Goal: Task Accomplishment & Management: Manage account settings

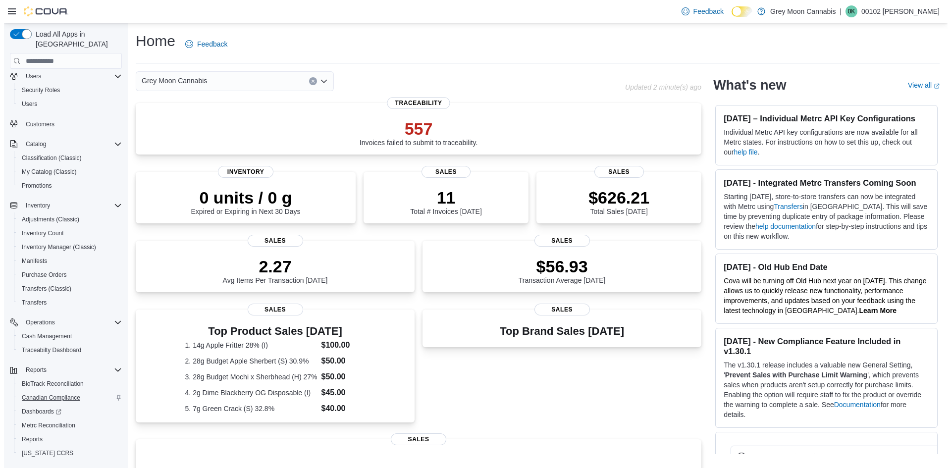
scroll to position [45, 0]
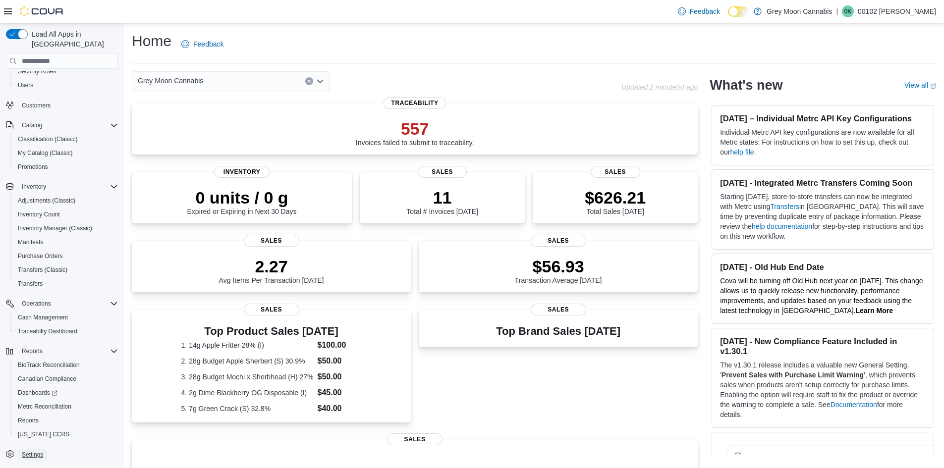
click at [36, 451] on span "Settings" at bounding box center [32, 455] width 21 height 8
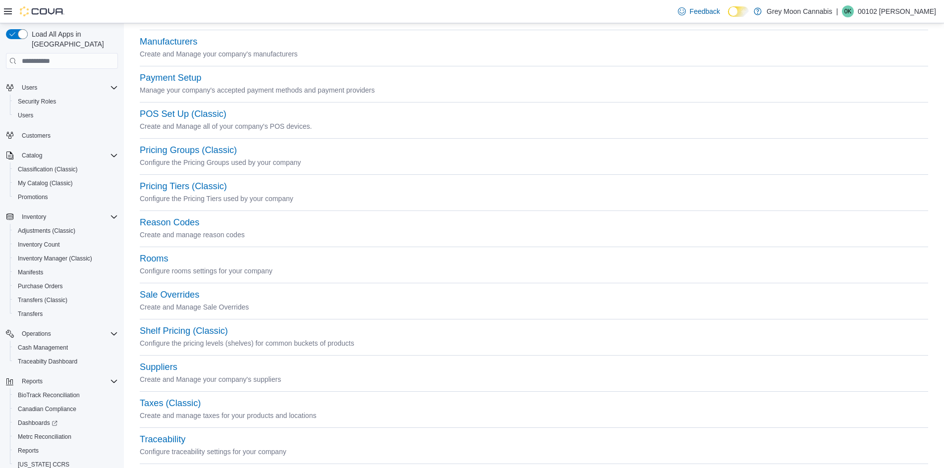
scroll to position [380, 0]
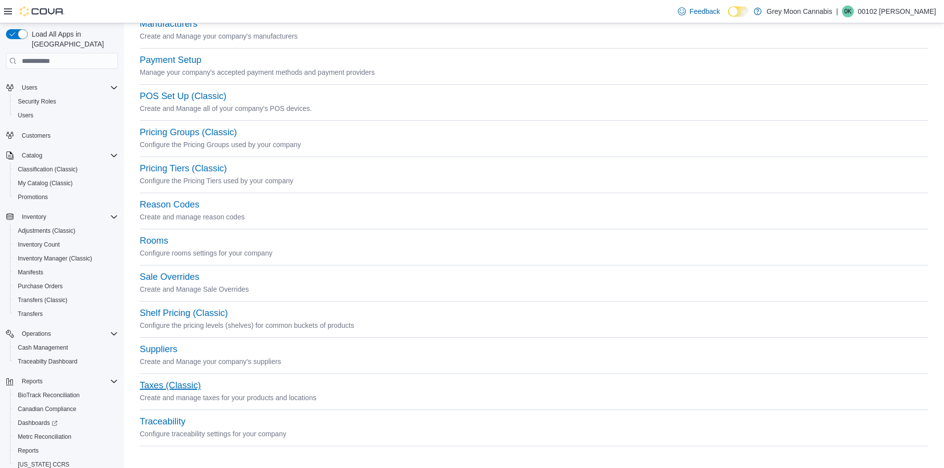
click at [157, 389] on button "Taxes (Classic)" at bounding box center [170, 385] width 61 height 10
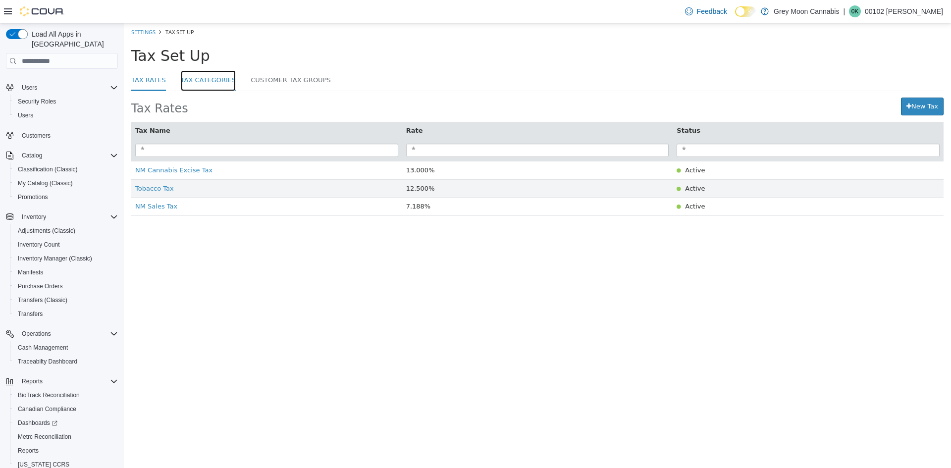
click at [203, 81] on link "Tax Categories" at bounding box center [208, 80] width 55 height 21
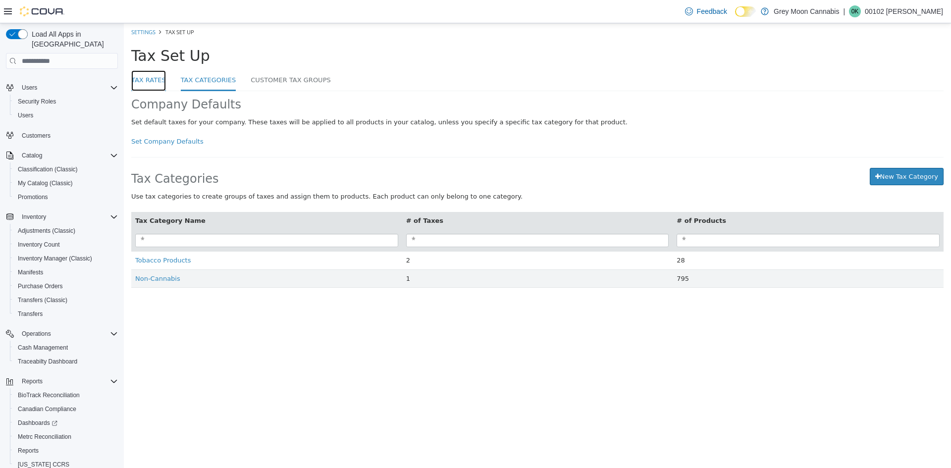
click at [161, 80] on link "Tax Rates" at bounding box center [148, 80] width 35 height 21
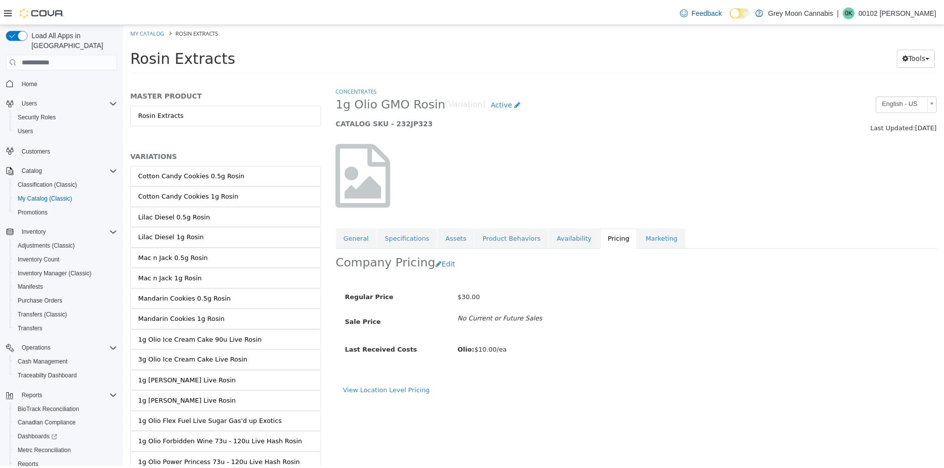
scroll to position [3679, 0]
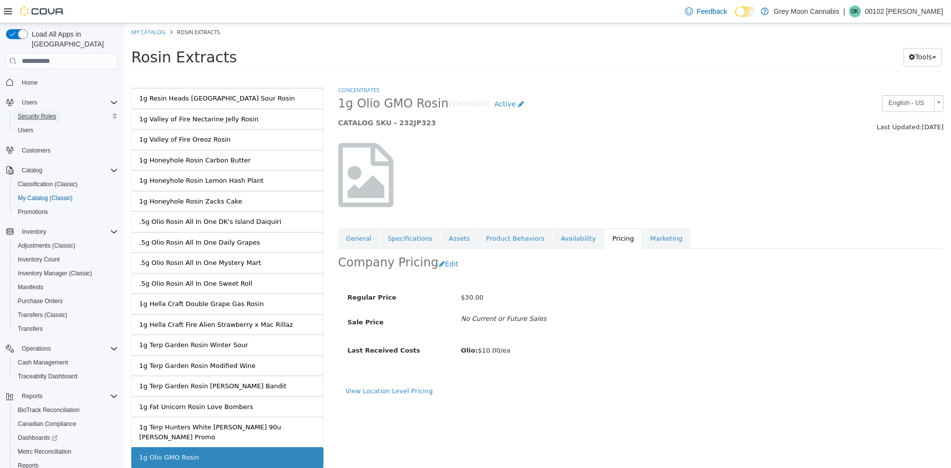
click at [30, 112] on span "Security Roles" at bounding box center [37, 116] width 38 height 8
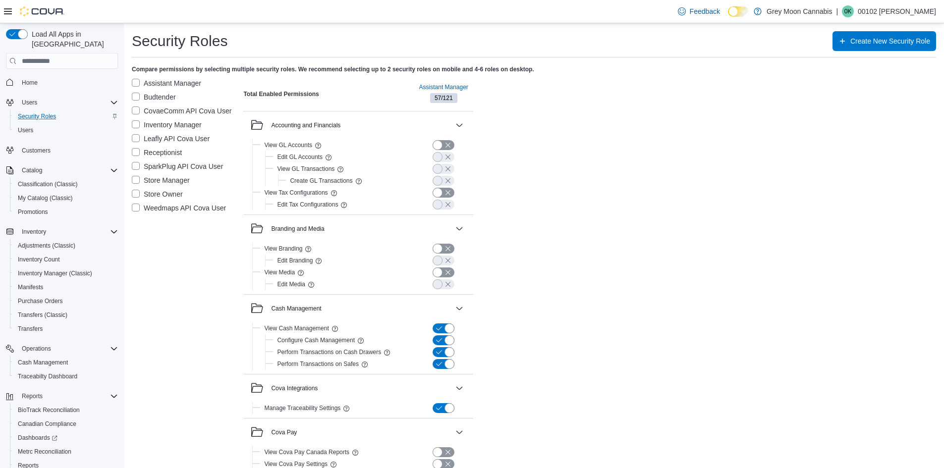
click at [137, 177] on label "Store Manager" at bounding box center [161, 180] width 58 height 12
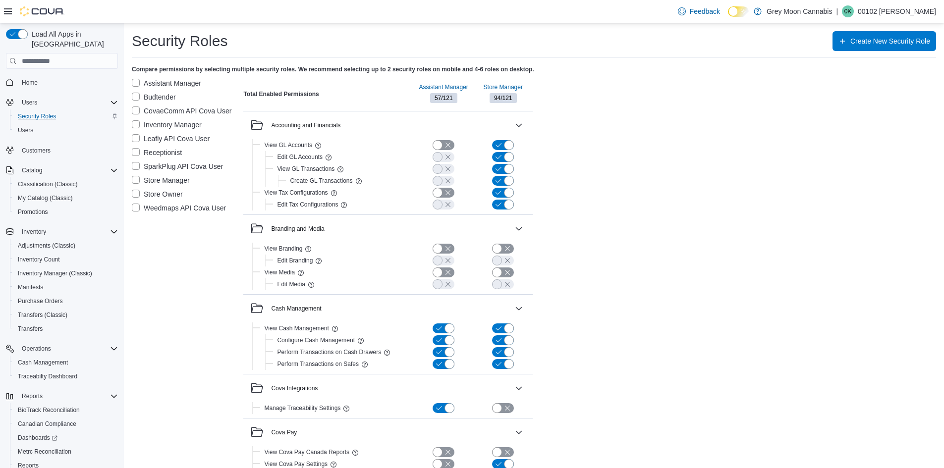
click at [136, 81] on label "Assistant Manager" at bounding box center [166, 83] width 69 height 12
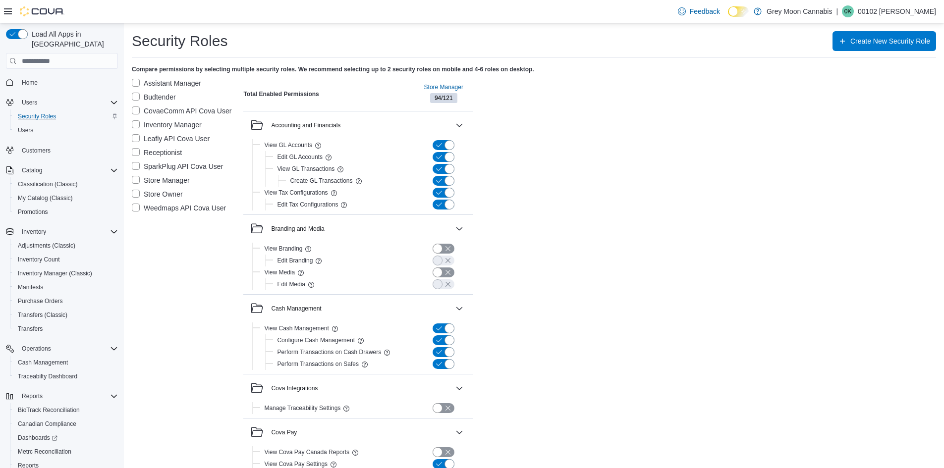
click at [134, 193] on label "Store Owner" at bounding box center [157, 194] width 51 height 12
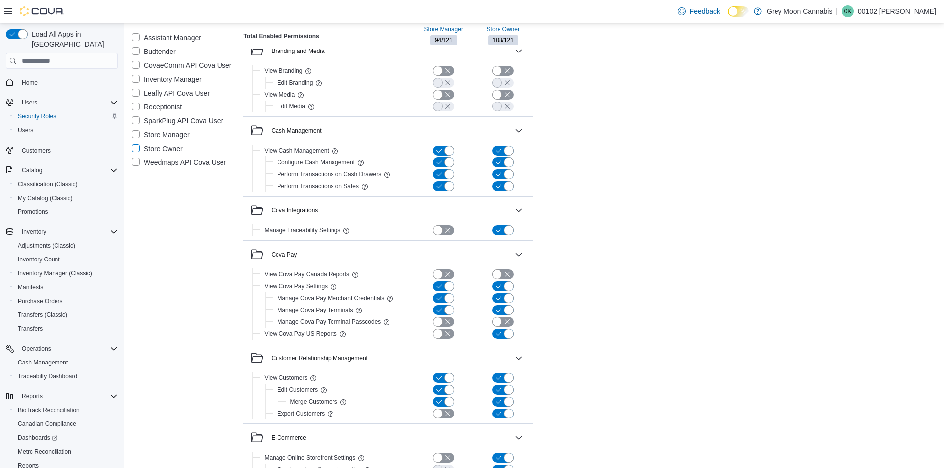
scroll to position [198, 0]
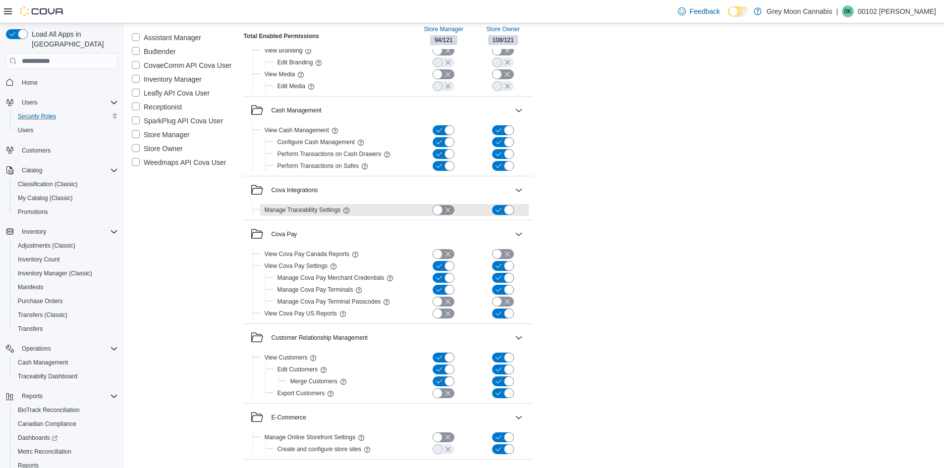
click at [440, 208] on button "button" at bounding box center [444, 210] width 22 height 10
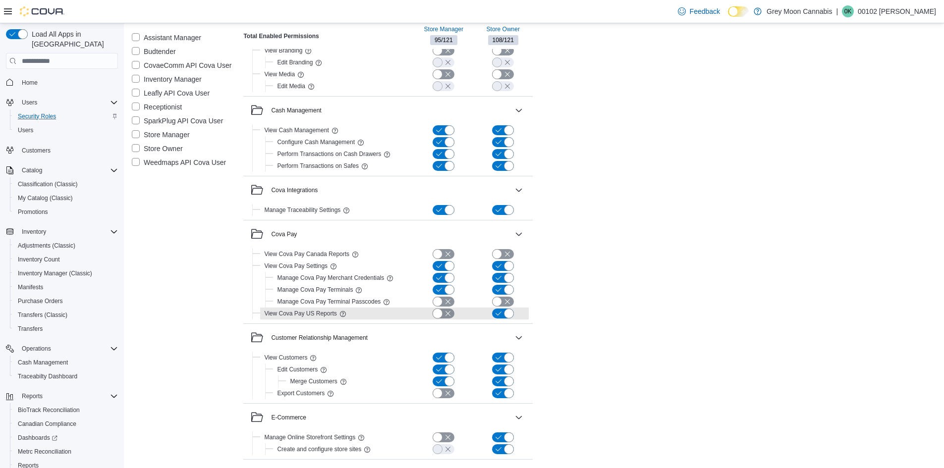
click at [444, 312] on button "button" at bounding box center [444, 314] width 22 height 10
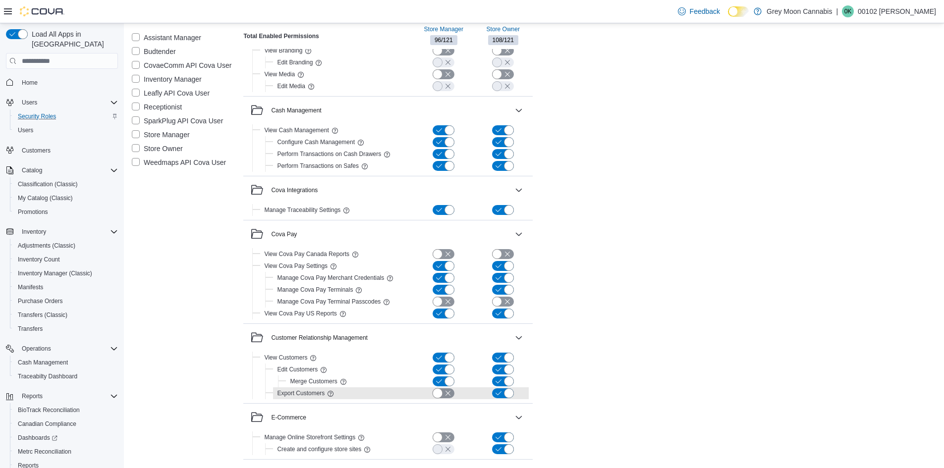
click at [435, 394] on button "button" at bounding box center [444, 393] width 22 height 10
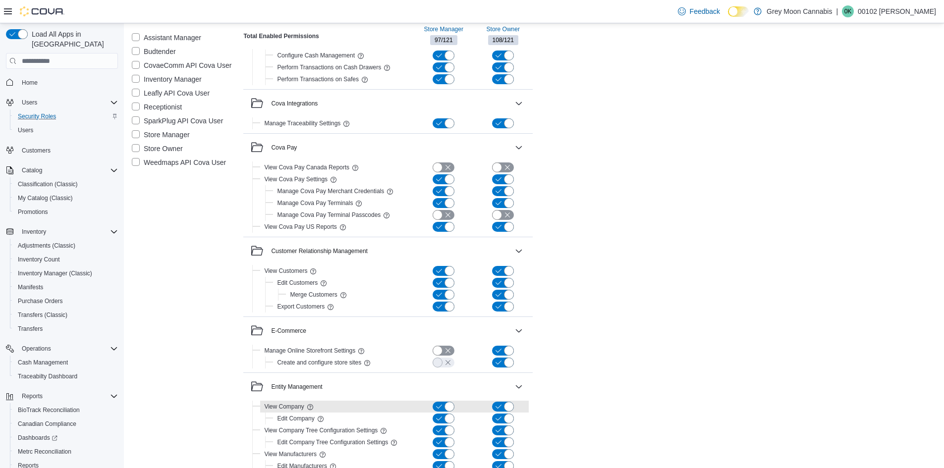
scroll to position [297, 0]
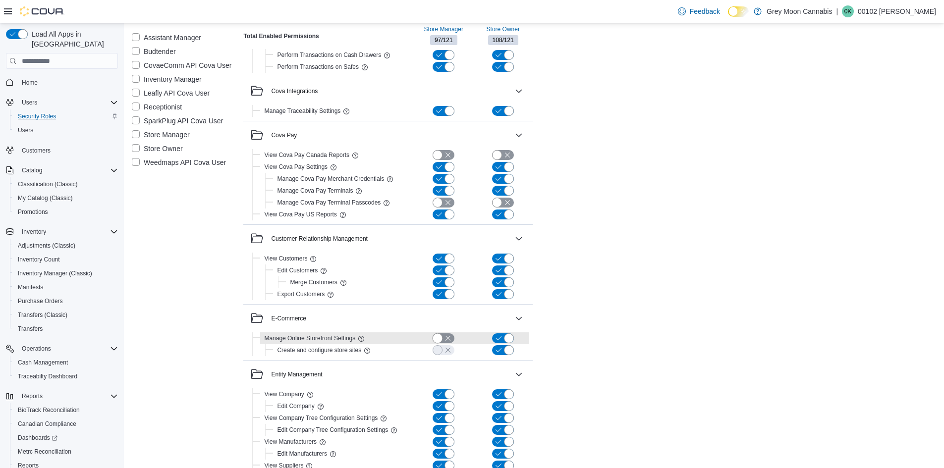
click at [437, 338] on button "button" at bounding box center [444, 338] width 22 height 10
click at [439, 350] on button "button" at bounding box center [444, 350] width 22 height 10
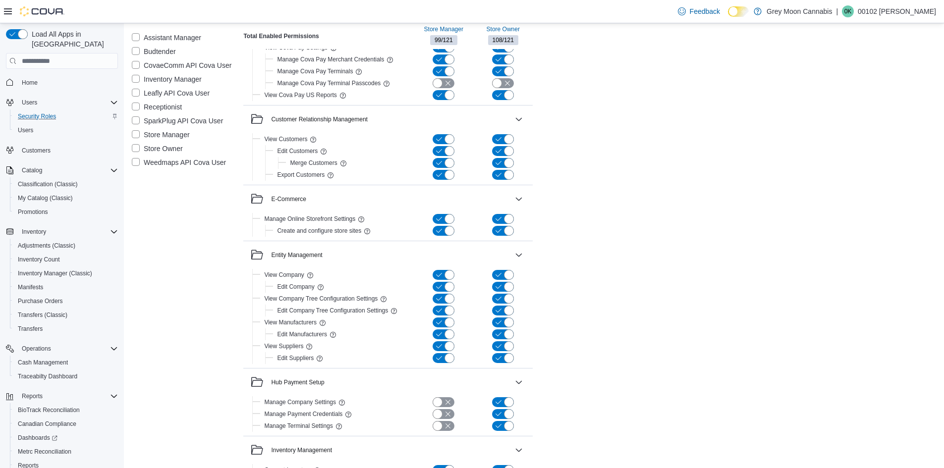
scroll to position [446, 0]
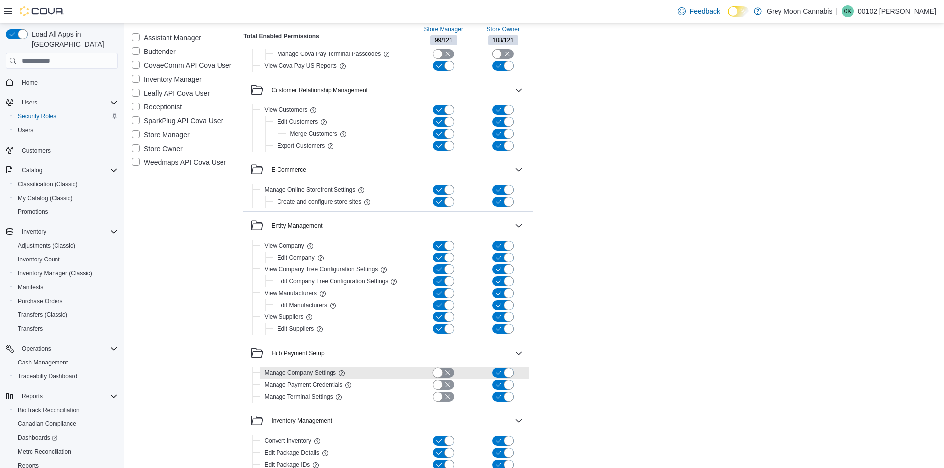
click at [437, 376] on button "button" at bounding box center [444, 373] width 22 height 10
click at [437, 380] on button "button" at bounding box center [444, 385] width 22 height 10
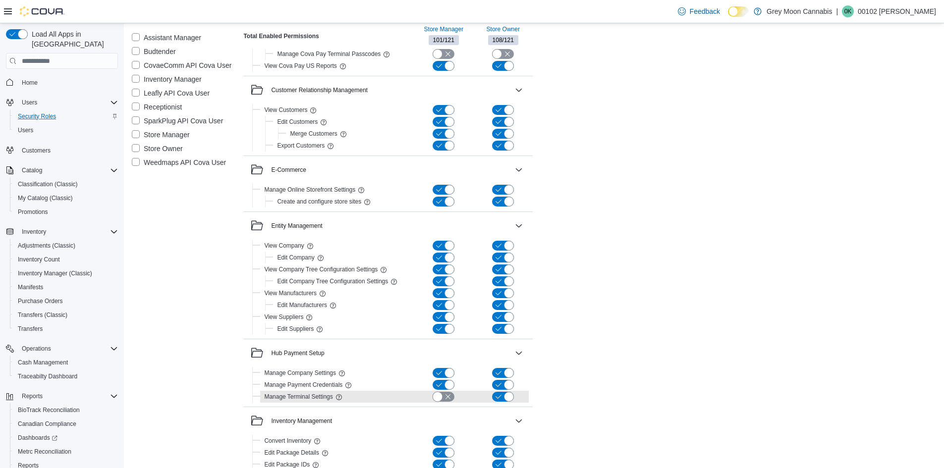
click at [438, 395] on button "button" at bounding box center [444, 397] width 22 height 10
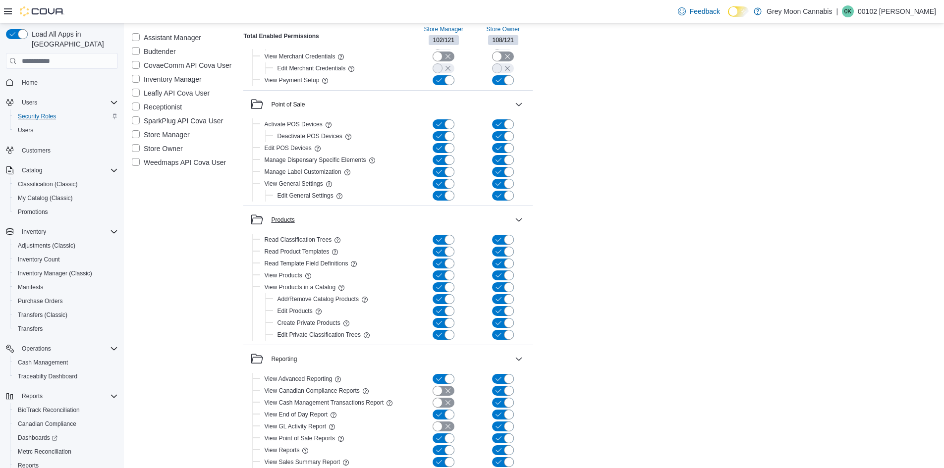
scroll to position [1437, 0]
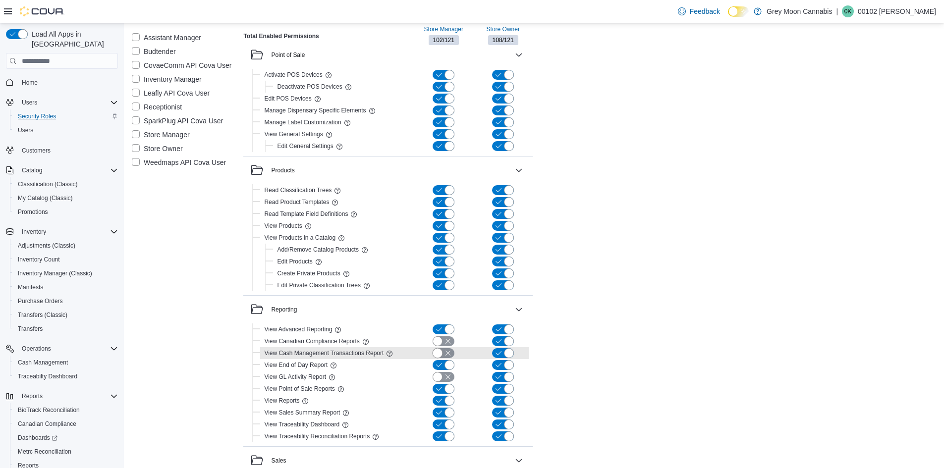
click at [439, 352] on button "button" at bounding box center [444, 353] width 22 height 10
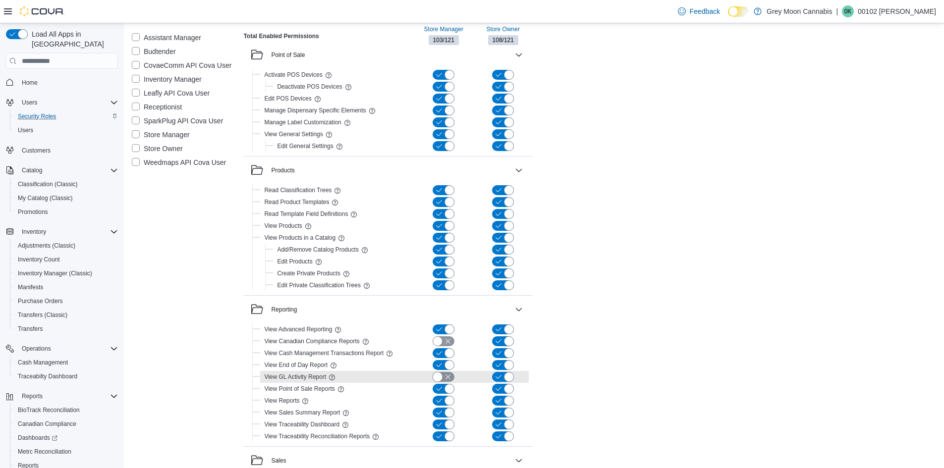
click at [439, 376] on button "button" at bounding box center [444, 377] width 22 height 10
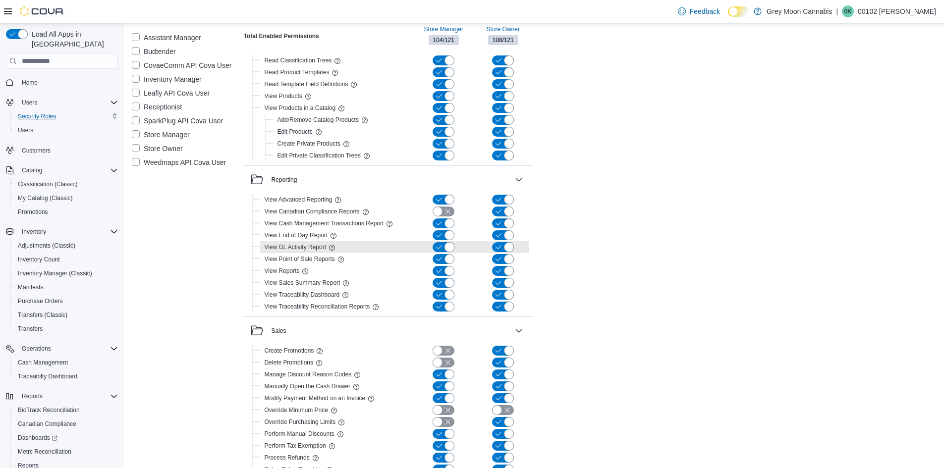
scroll to position [1585, 0]
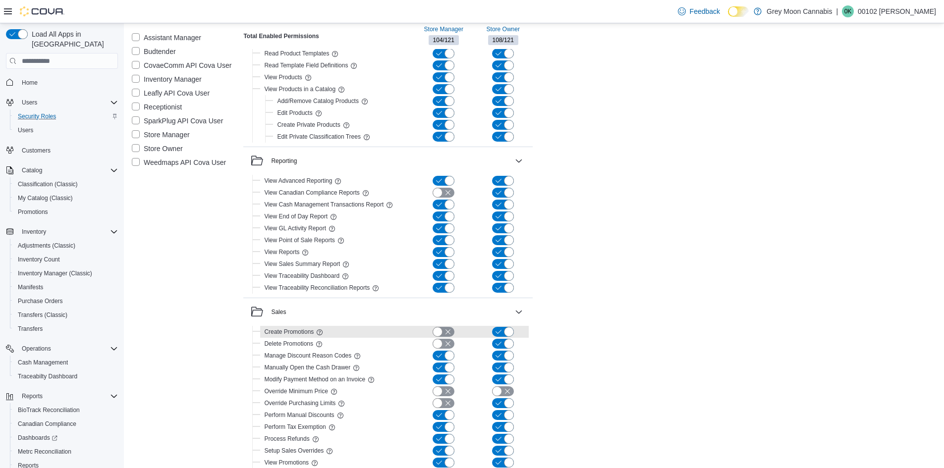
click at [438, 337] on div "Create Promotions" at bounding box center [394, 332] width 269 height 12
click at [438, 335] on button "button" at bounding box center [444, 332] width 22 height 10
click at [438, 345] on button "button" at bounding box center [444, 344] width 22 height 10
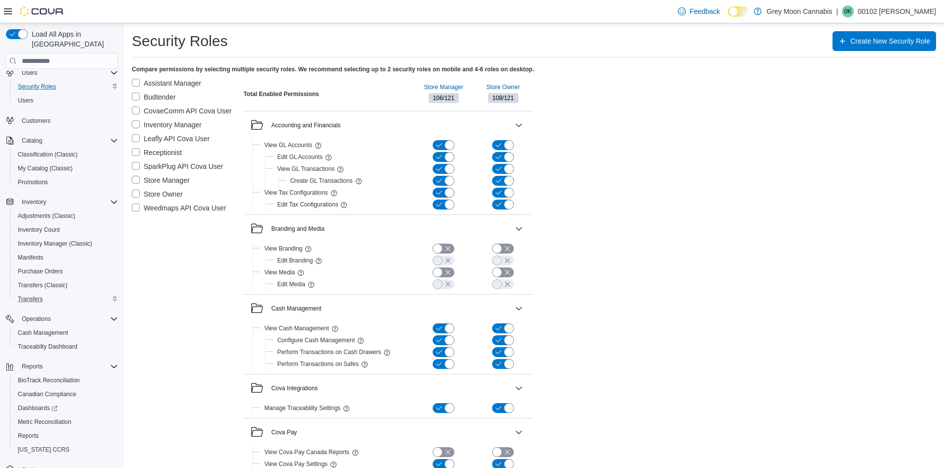
scroll to position [0, 0]
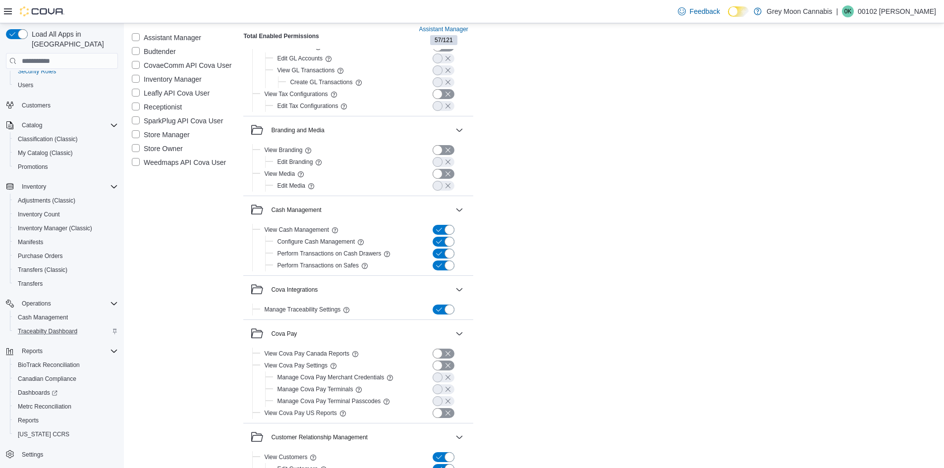
scroll to position [99, 0]
click at [38, 448] on span "Settings" at bounding box center [68, 454] width 100 height 12
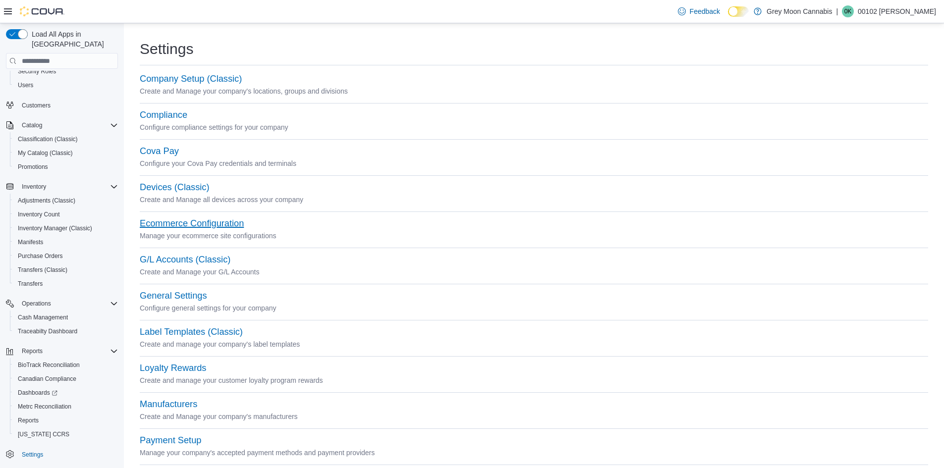
click at [190, 224] on button "Ecommerce Configuration" at bounding box center [192, 223] width 104 height 10
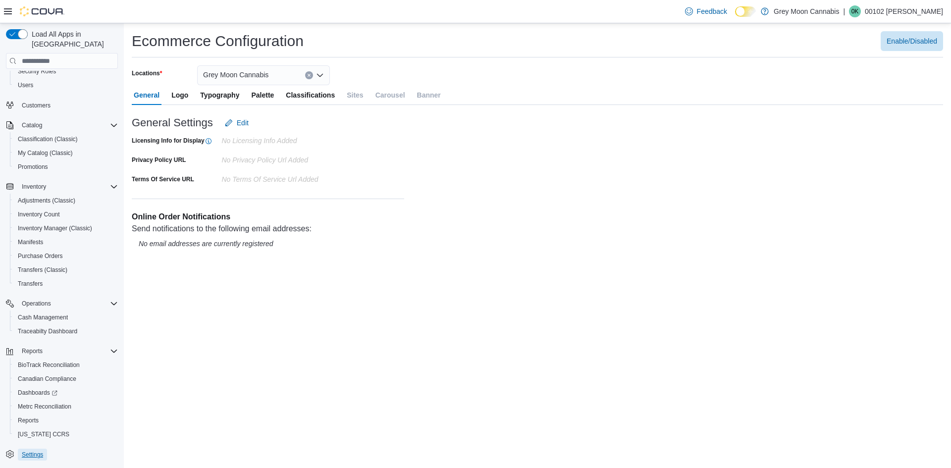
click at [38, 451] on span "Settings" at bounding box center [32, 455] width 21 height 8
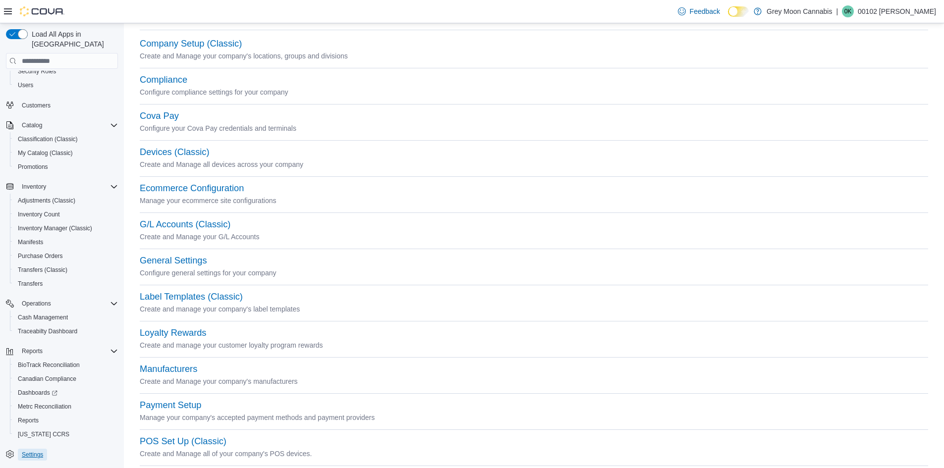
scroll to position [34, 0]
click at [180, 262] on button "General Settings" at bounding box center [173, 262] width 67 height 10
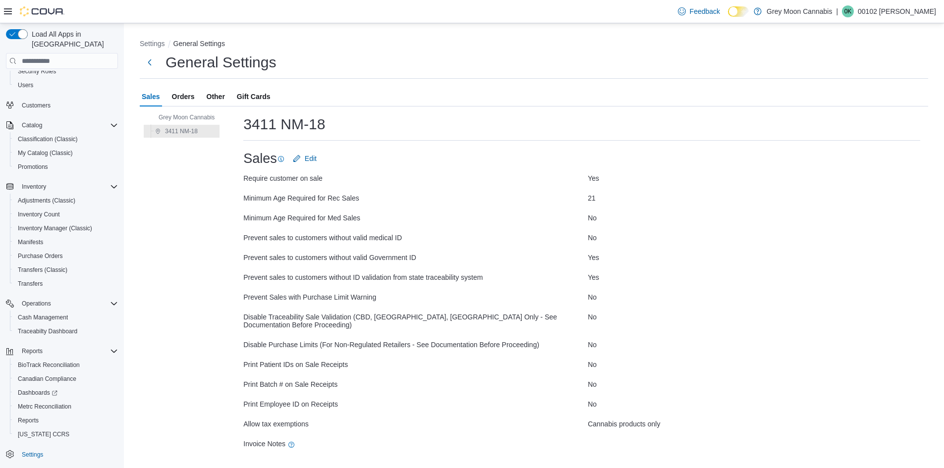
scroll to position [7, 0]
click at [183, 92] on span "Orders" at bounding box center [183, 94] width 23 height 20
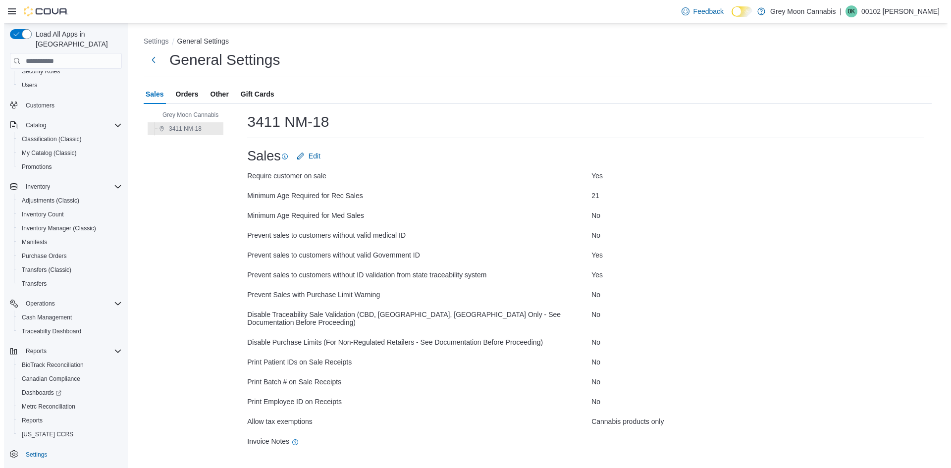
scroll to position [0, 0]
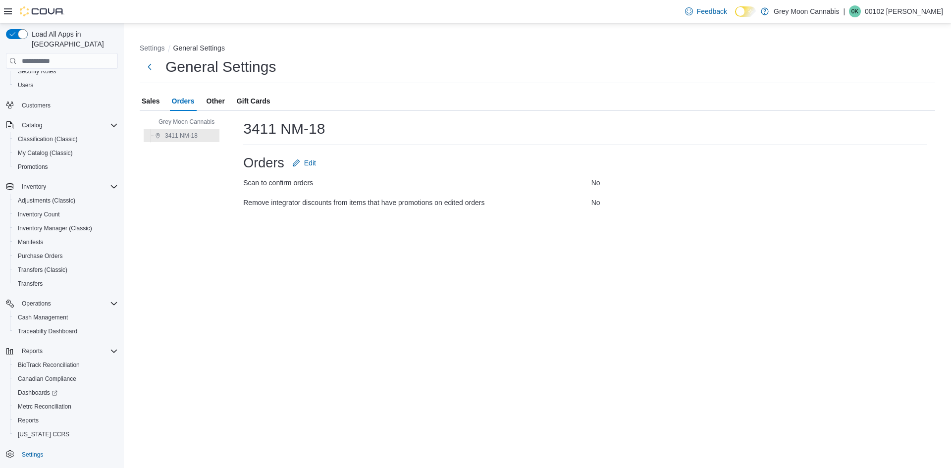
click at [211, 99] on span "Other" at bounding box center [216, 101] width 18 height 20
click at [31, 451] on span "Settings" at bounding box center [32, 455] width 21 height 8
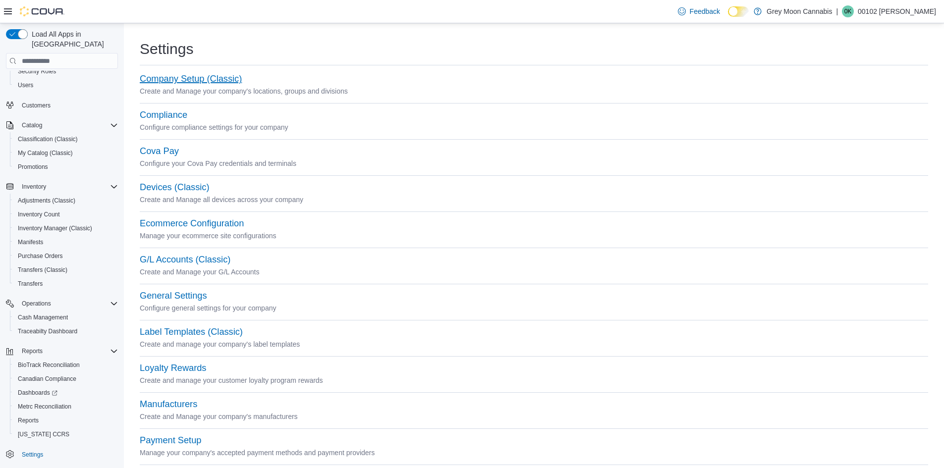
click at [175, 78] on button "Company Setup (Classic)" at bounding box center [191, 79] width 102 height 10
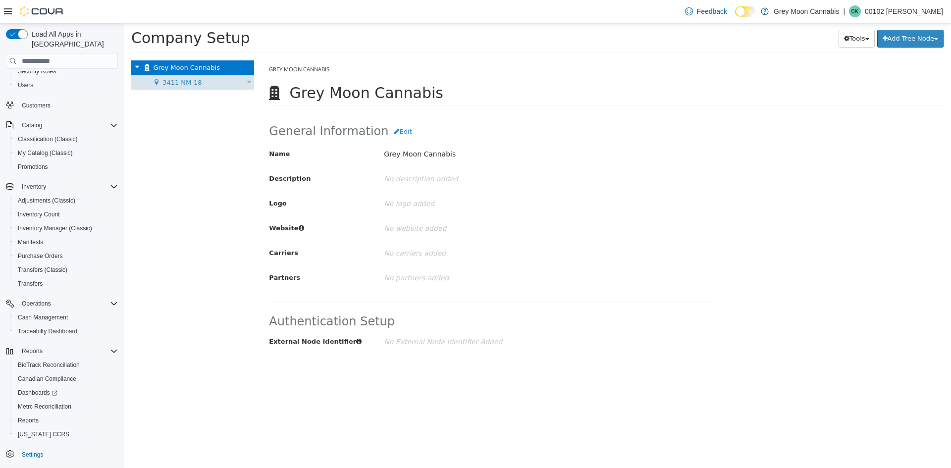
click at [162, 77] on div "3411 NM-18 Move Location" at bounding box center [192, 82] width 123 height 15
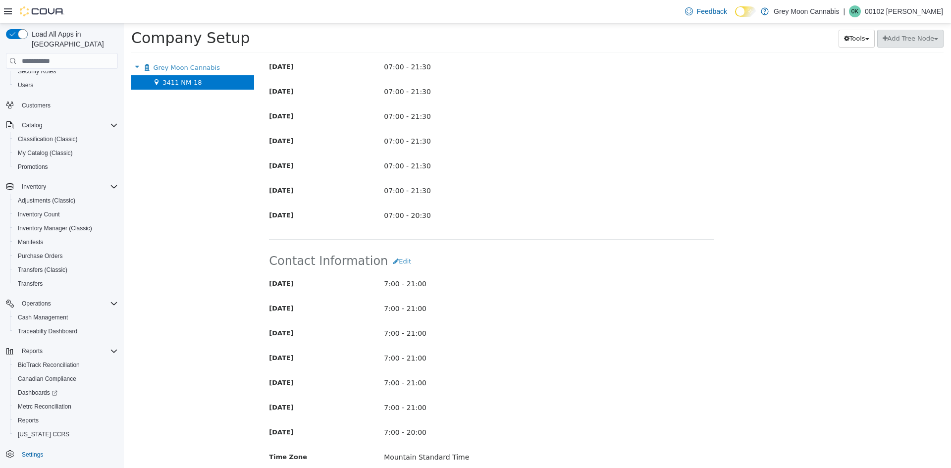
scroll to position [248, 0]
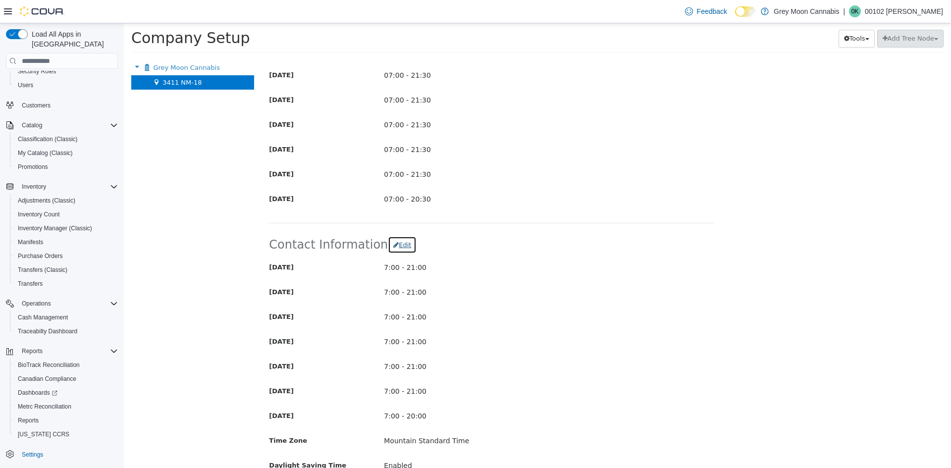
click at [391, 248] on button "Edit" at bounding box center [402, 245] width 29 height 18
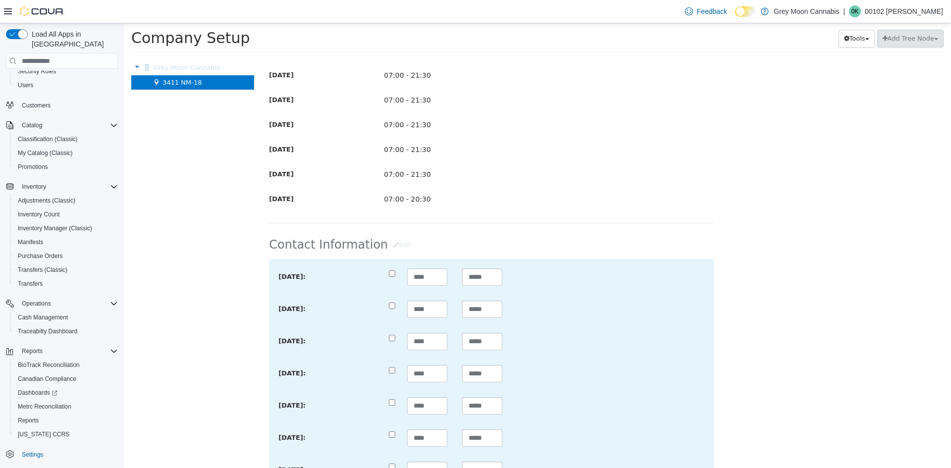
type input "**********"
click at [473, 276] on input "*****" at bounding box center [482, 277] width 40 height 17
click at [480, 278] on input "*****" at bounding box center [482, 277] width 40 height 17
type input "*****"
click at [473, 310] on input "*****" at bounding box center [482, 309] width 40 height 17
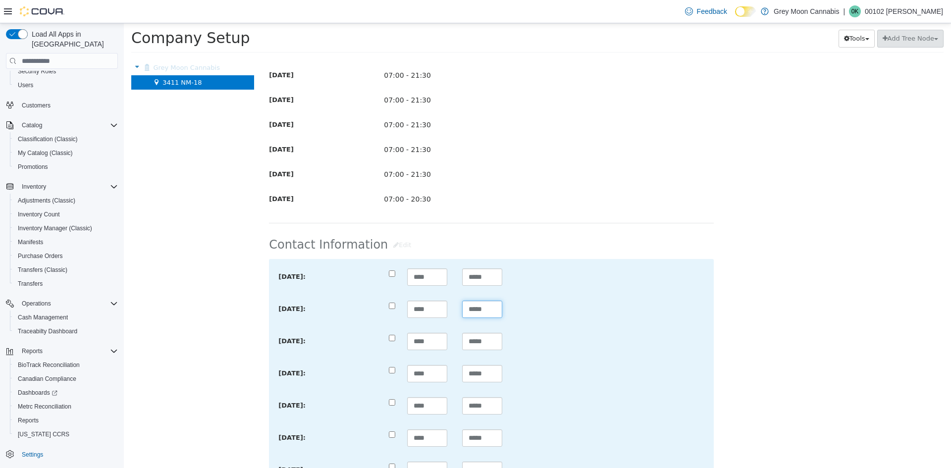
click at [489, 311] on input "*****" at bounding box center [482, 309] width 40 height 17
type input "*****"
click at [490, 346] on input "*****" at bounding box center [482, 341] width 40 height 17
type input "*****"
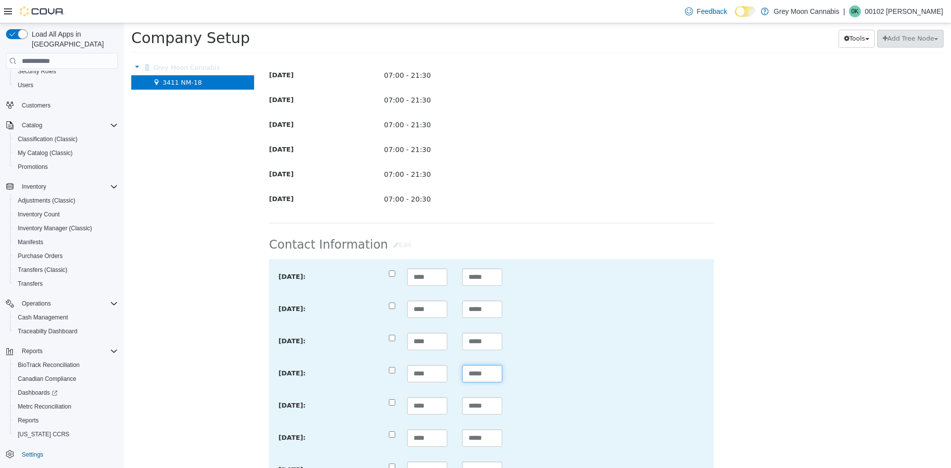
click at [488, 372] on input "*****" at bounding box center [482, 373] width 40 height 17
type input "*****"
click at [533, 395] on div "[DATE]: **** ***** [DATE]: **** ***** [DATE]: **** ***** [DATE]: **** ***** [DA…" at bounding box center [491, 378] width 426 height 218
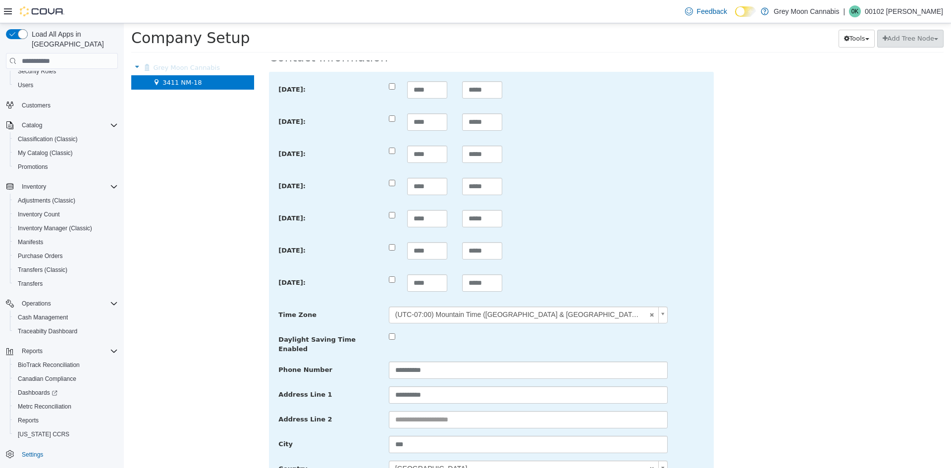
scroll to position [446, 0]
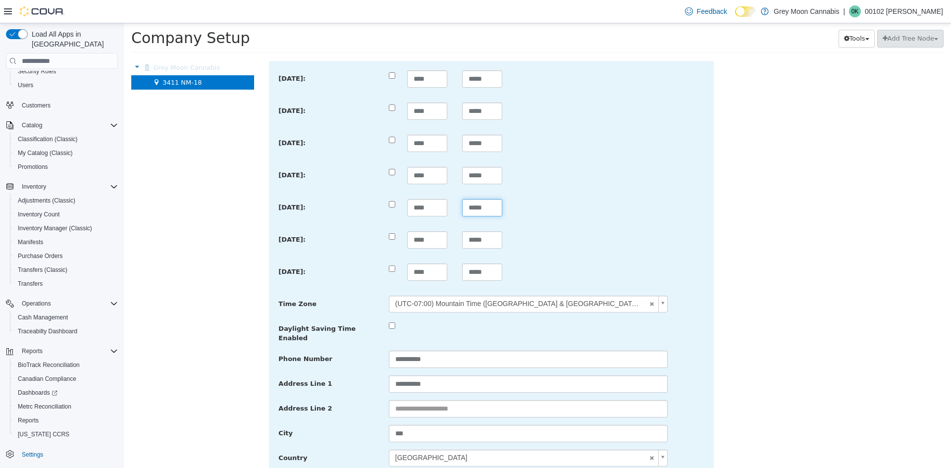
click at [491, 208] on input "*****" at bounding box center [482, 207] width 40 height 17
click at [487, 205] on input "*****" at bounding box center [482, 207] width 40 height 17
type input "*****"
click at [487, 241] on input "*****" at bounding box center [482, 239] width 40 height 17
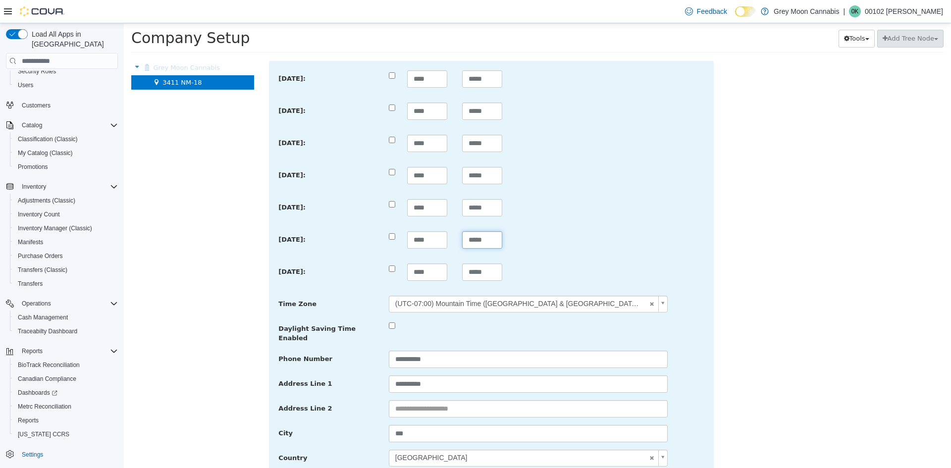
type input "*****"
click at [487, 276] on input "*****" at bounding box center [482, 272] width 40 height 17
click at [492, 275] on input "*****" at bounding box center [482, 272] width 40 height 17
type input "*****"
click at [511, 269] on div "**** *****" at bounding box center [491, 272] width 220 height 17
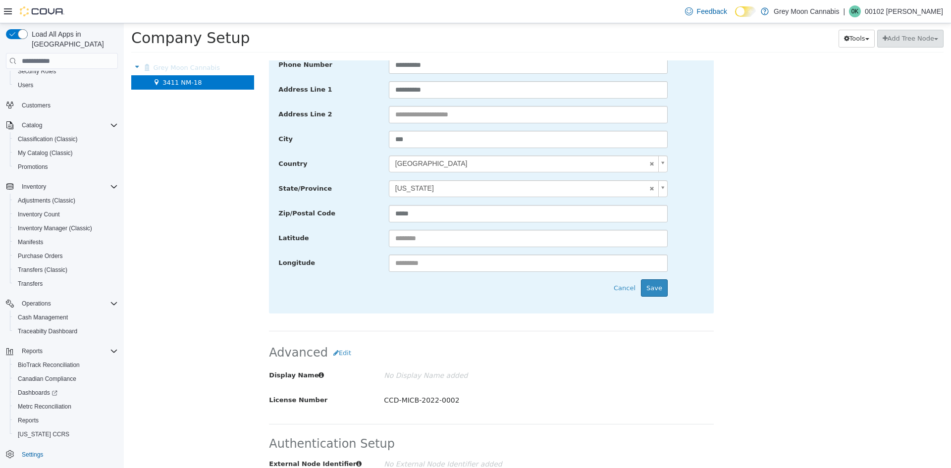
scroll to position [664, 0]
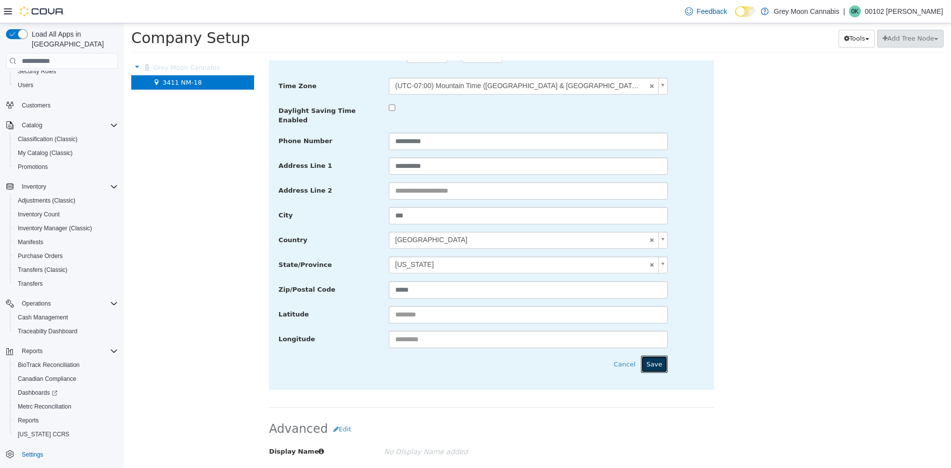
click at [654, 357] on button "Save" at bounding box center [654, 365] width 27 height 18
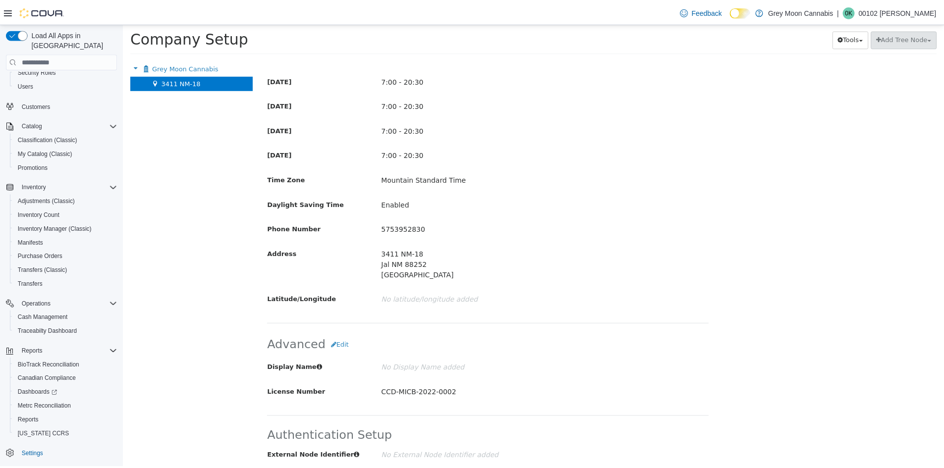
scroll to position [534, 0]
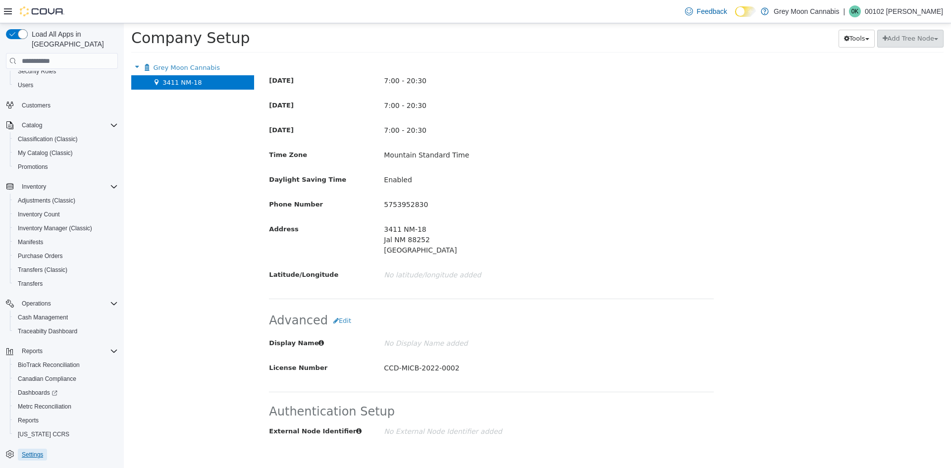
click at [34, 451] on span "Settings" at bounding box center [32, 455] width 21 height 8
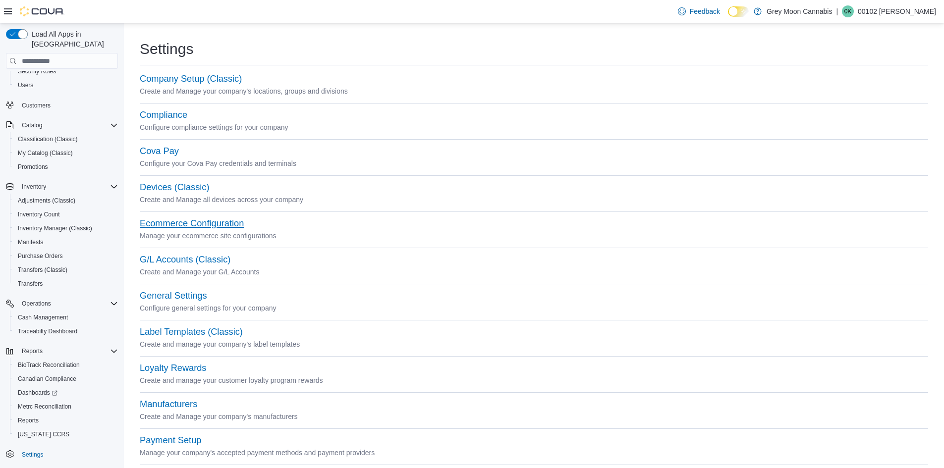
click at [190, 225] on button "Ecommerce Configuration" at bounding box center [192, 223] width 104 height 10
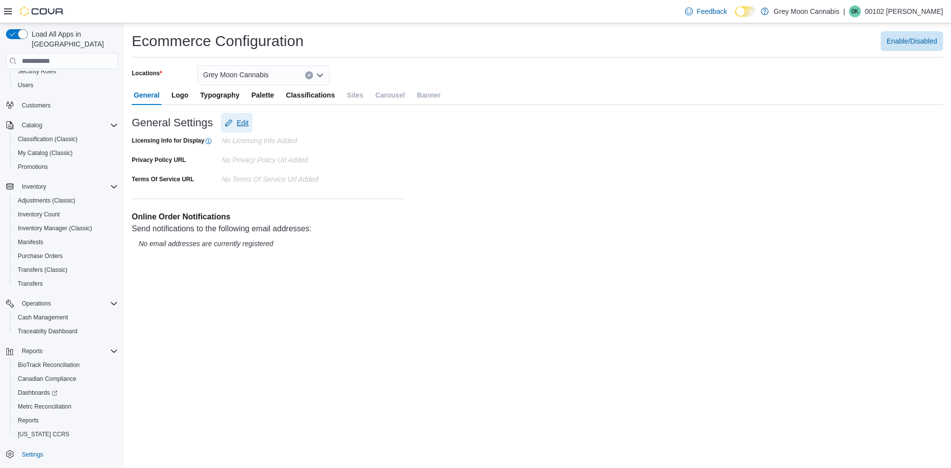
click at [247, 121] on span "Edit" at bounding box center [243, 123] width 12 height 10
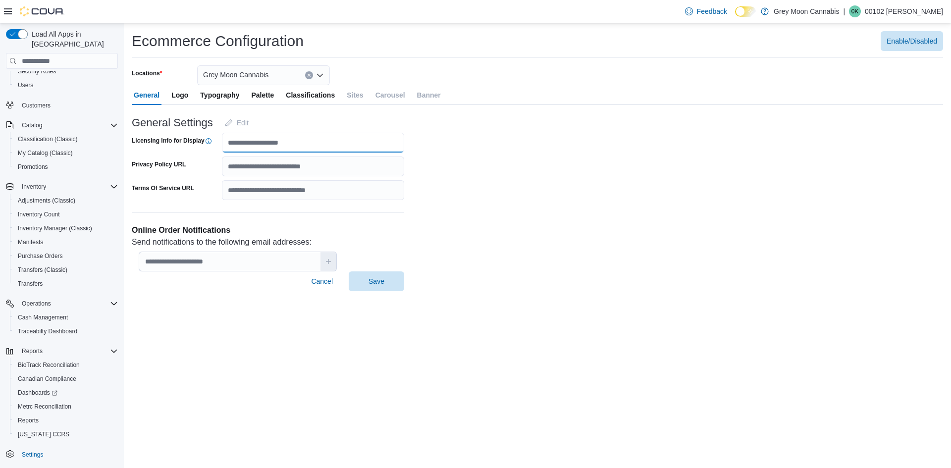
click at [256, 143] on input "Licensing Info for Display" at bounding box center [313, 143] width 183 height 20
click at [177, 97] on span "Logo" at bounding box center [179, 95] width 17 height 20
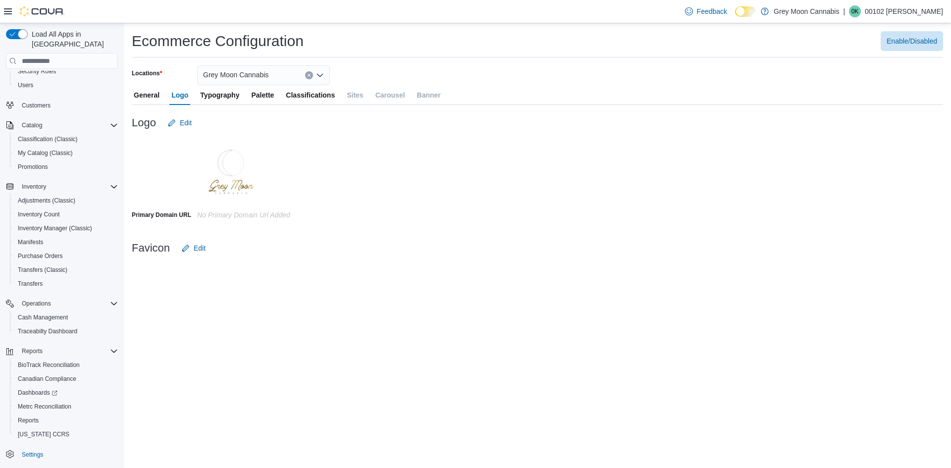
click at [212, 97] on span "Typography" at bounding box center [219, 95] width 39 height 20
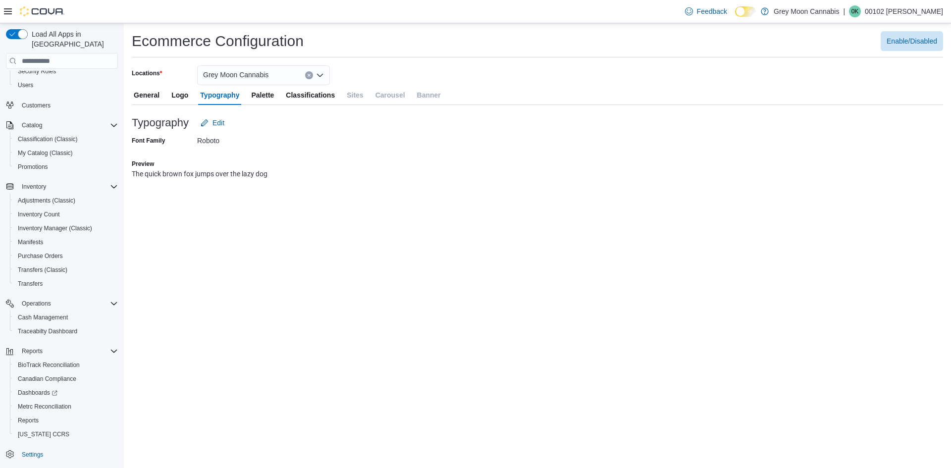
click at [265, 99] on span "Palette" at bounding box center [262, 95] width 23 height 20
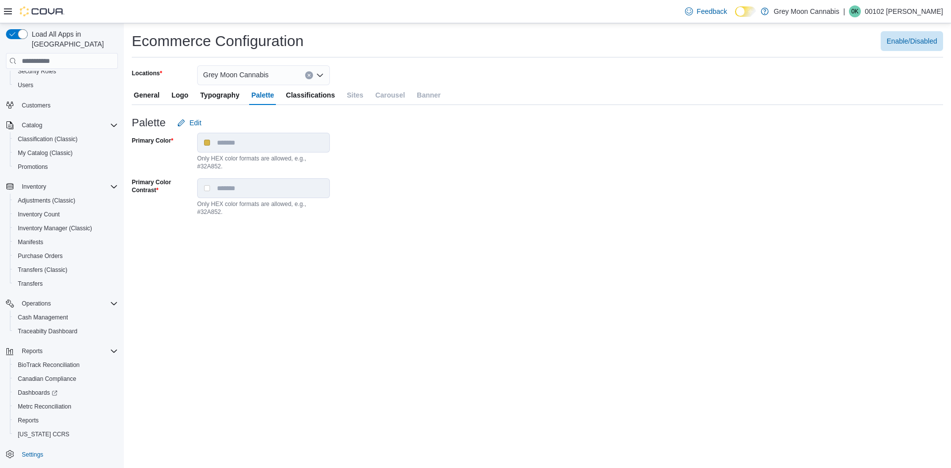
click at [291, 98] on span "Classifications" at bounding box center [310, 95] width 49 height 20
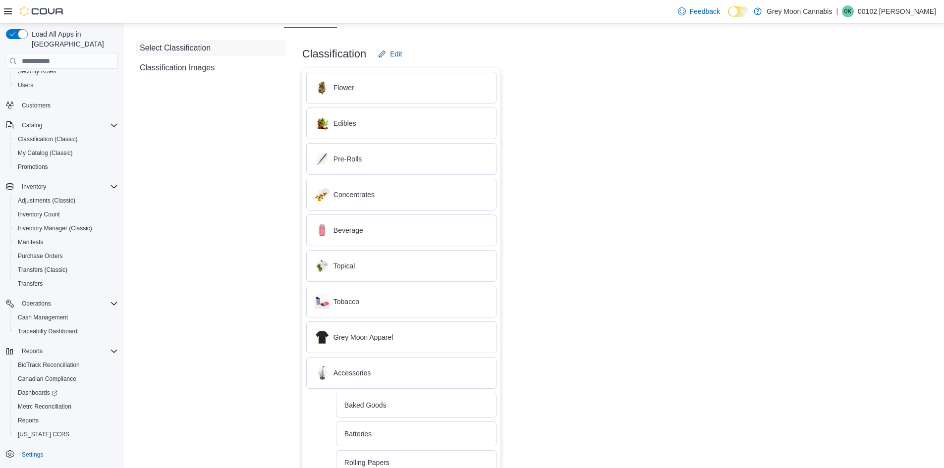
scroll to position [99, 0]
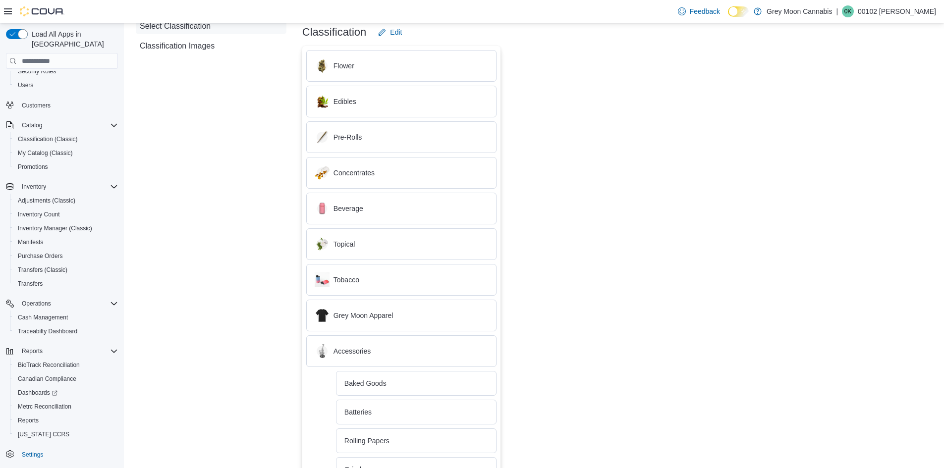
click at [352, 210] on div "Beverage" at bounding box center [401, 208] width 173 height 15
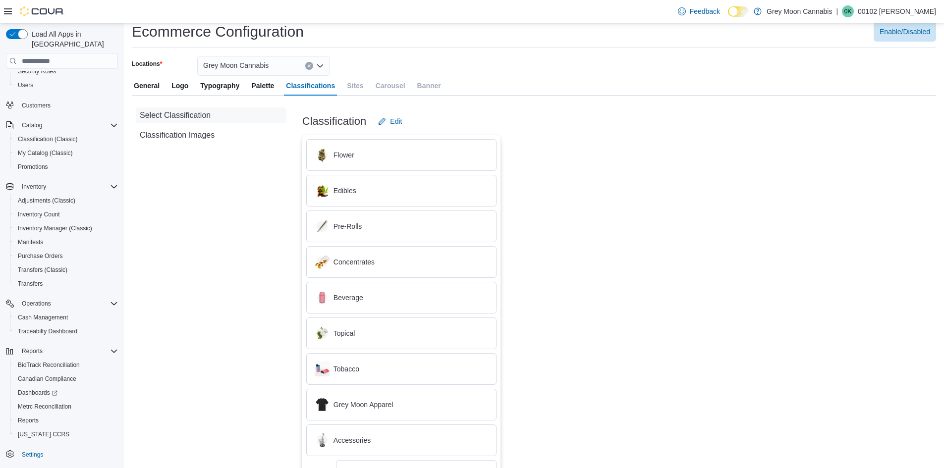
scroll to position [0, 0]
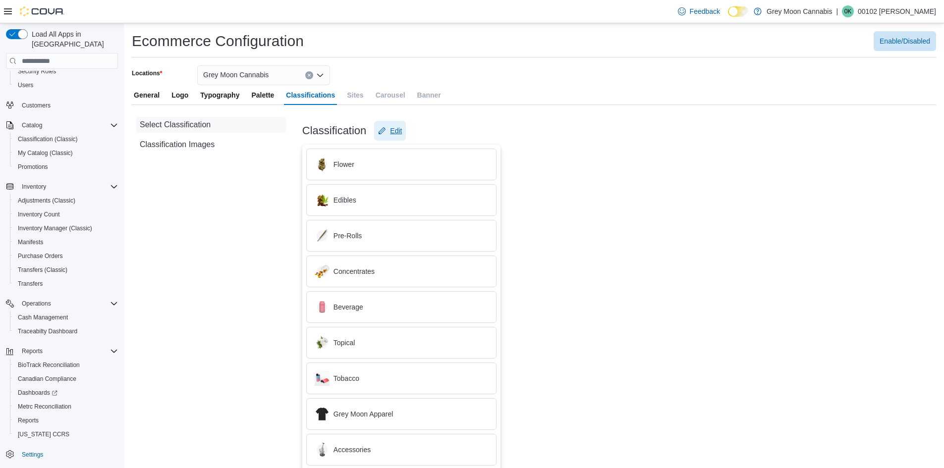
click at [396, 132] on span "Edit" at bounding box center [396, 131] width 12 height 10
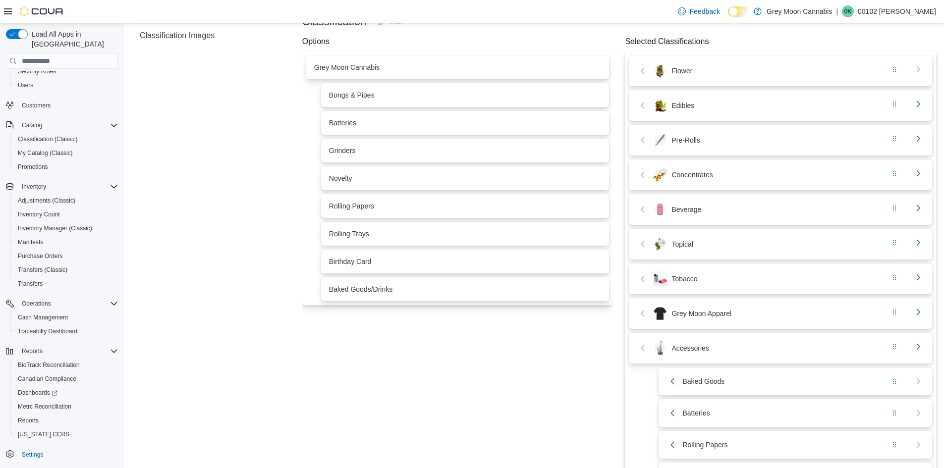
scroll to position [0, 0]
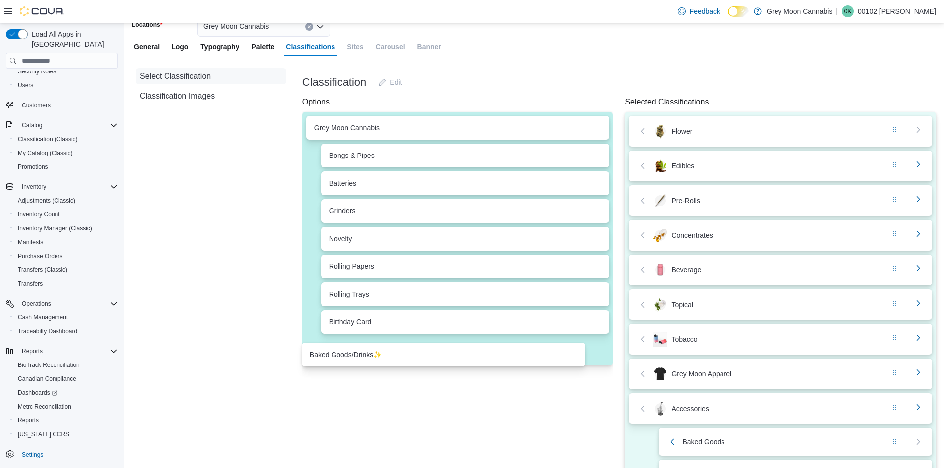
drag, startPoint x: 383, startPoint y: 401, endPoint x: 365, endPoint y: 358, distance: 46.6
click at [365, 358] on div "Grey Moon Cannabis Bongs & Pipes Batteries Grinders Novelty Rolling Papers Roll…" at bounding box center [457, 239] width 311 height 254
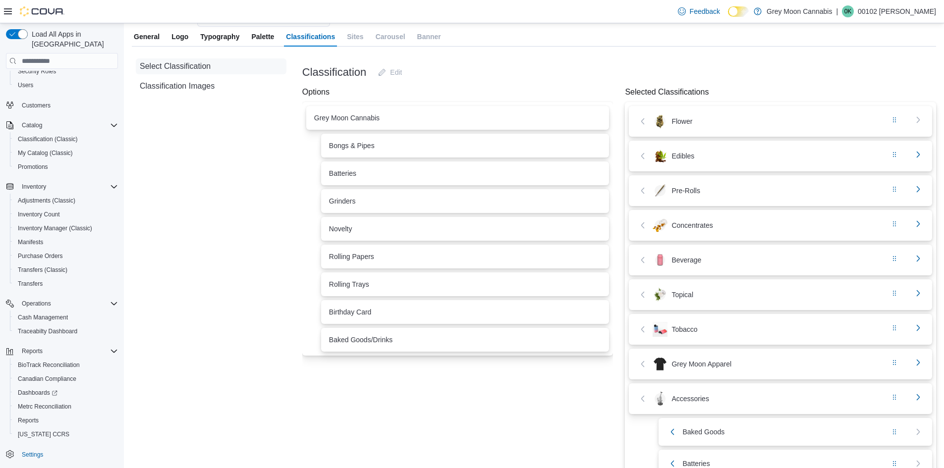
scroll to position [0, 0]
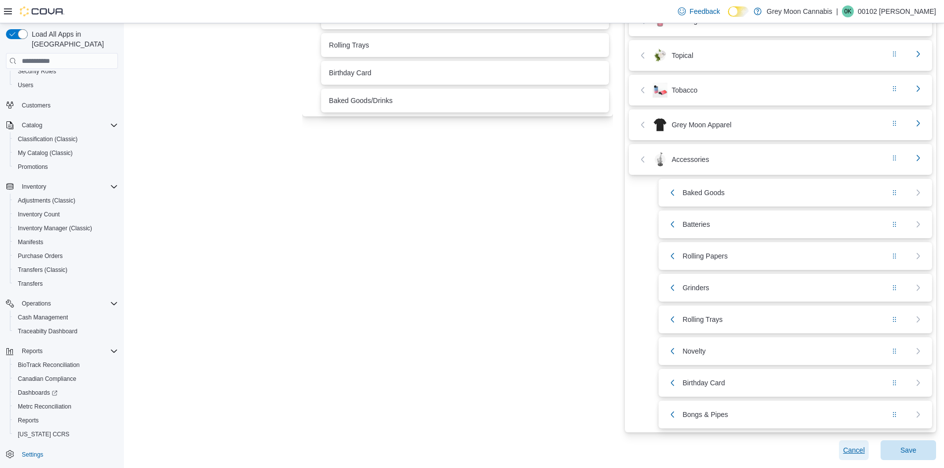
click at [864, 451] on span "Cancel" at bounding box center [854, 450] width 22 height 10
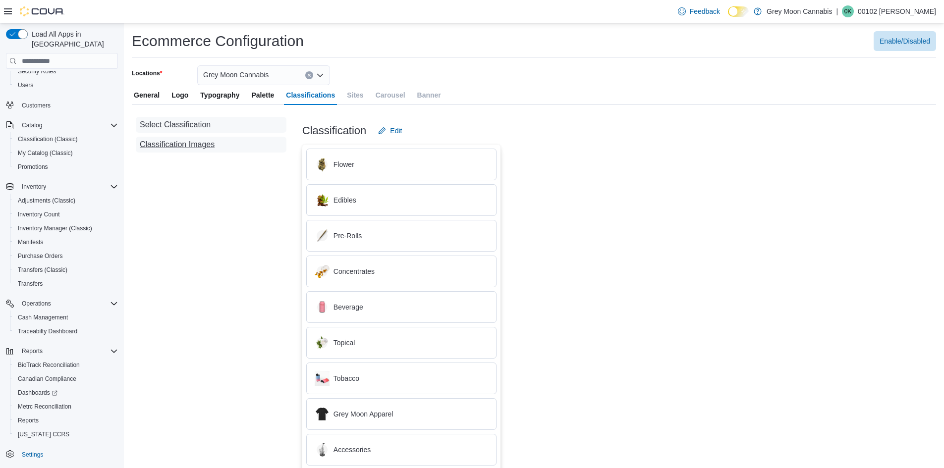
click at [192, 145] on span "Classification Images" at bounding box center [177, 145] width 75 height 12
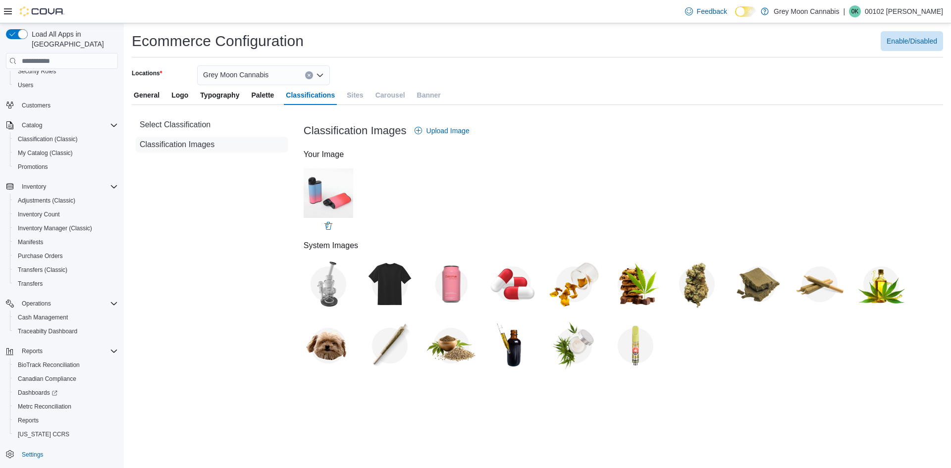
click at [635, 352] on img at bounding box center [636, 346] width 50 height 50
click at [445, 98] on div "General Logo Typography Palette Classifications Sites Carousel Banner" at bounding box center [538, 95] width 812 height 20
click at [187, 119] on span "Select Classification" at bounding box center [175, 125] width 71 height 12
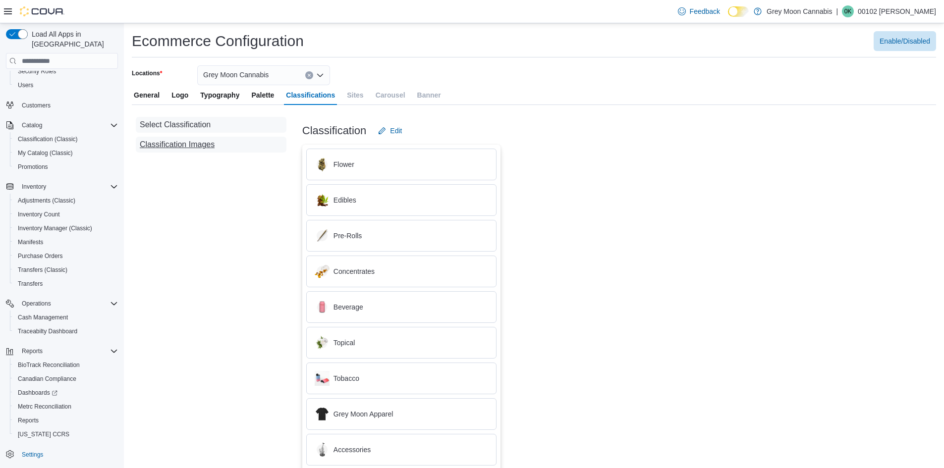
click at [186, 142] on span "Classification Images" at bounding box center [177, 145] width 75 height 12
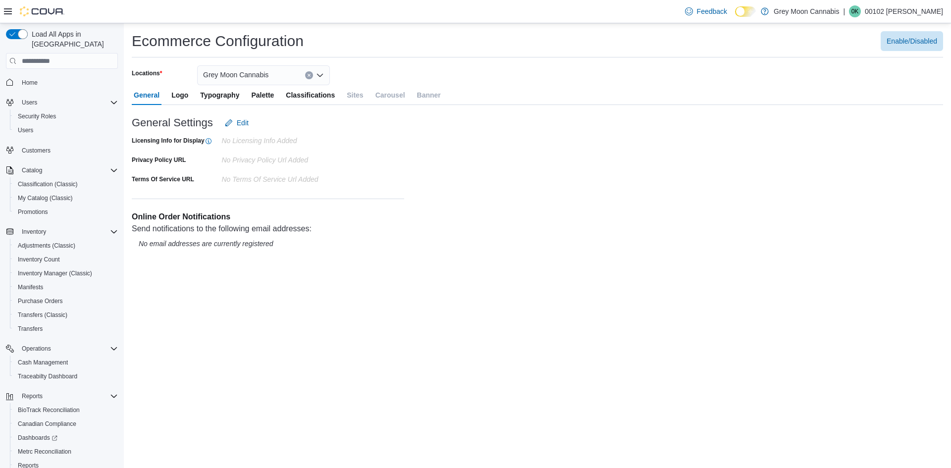
click at [319, 75] on icon "Open list of options" at bounding box center [320, 75] width 8 height 8
click at [261, 106] on span "3411 NM-18" at bounding box center [249, 107] width 38 height 10
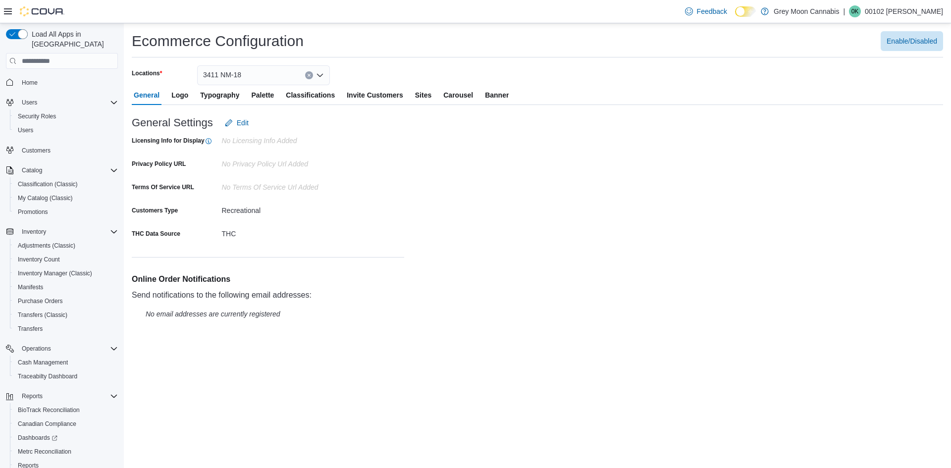
click at [313, 94] on span "Classifications" at bounding box center [310, 95] width 49 height 20
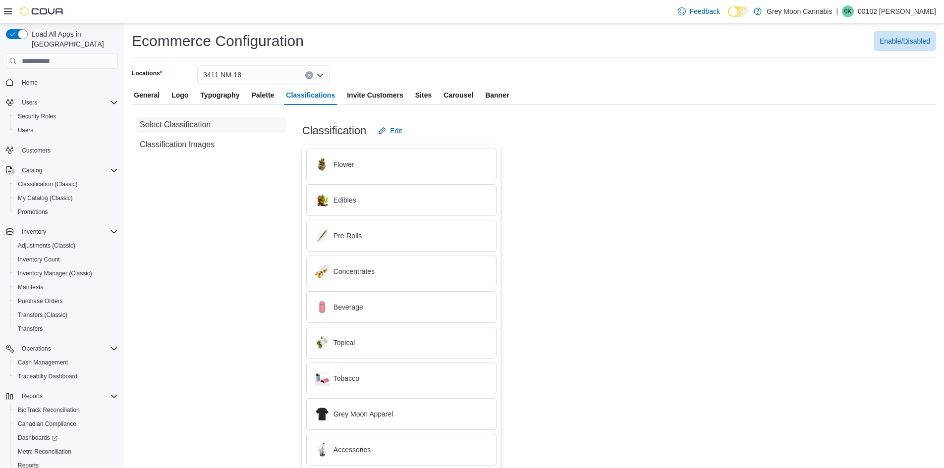
click at [361, 97] on span "Invite Customers" at bounding box center [375, 95] width 56 height 20
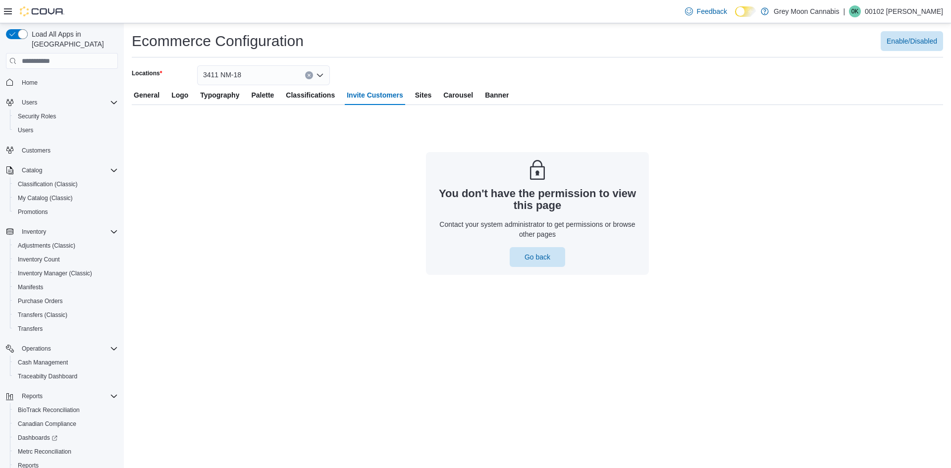
click at [418, 97] on span "Sites" at bounding box center [423, 95] width 16 height 20
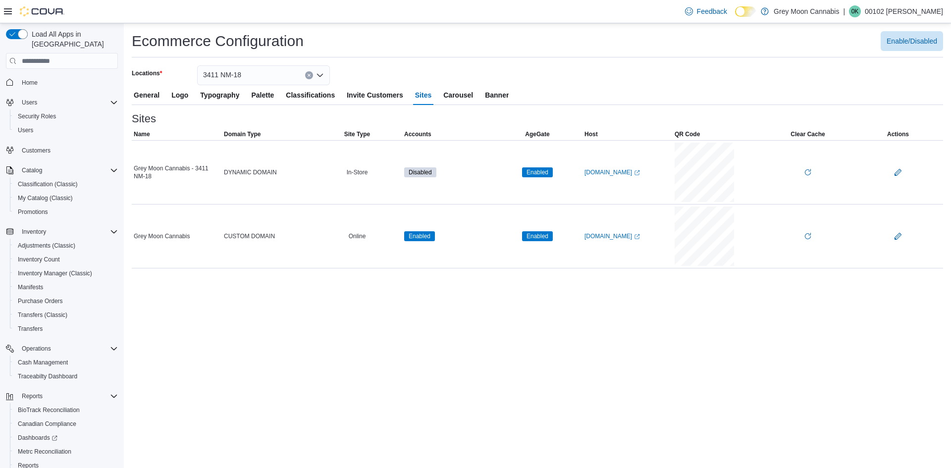
click at [455, 94] on span "Carousel" at bounding box center [458, 95] width 30 height 20
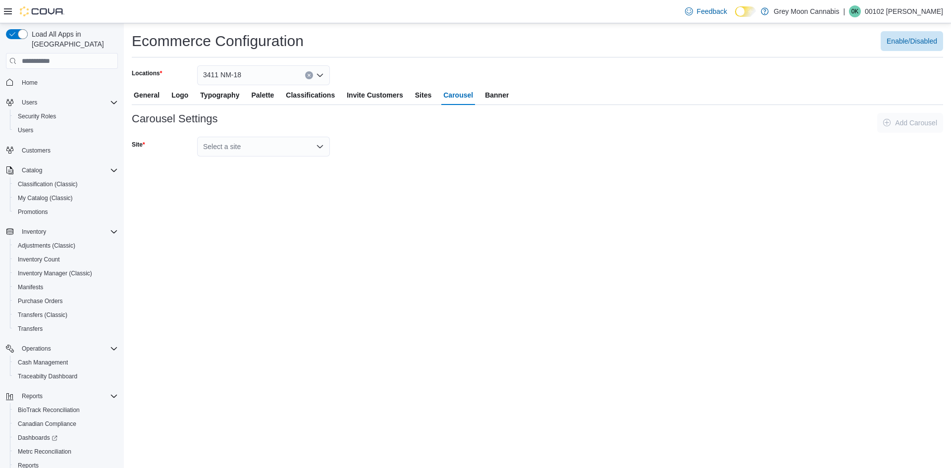
click at [316, 149] on div "Select a site" at bounding box center [263, 147] width 133 height 20
click at [422, 94] on span "Sites" at bounding box center [423, 95] width 16 height 20
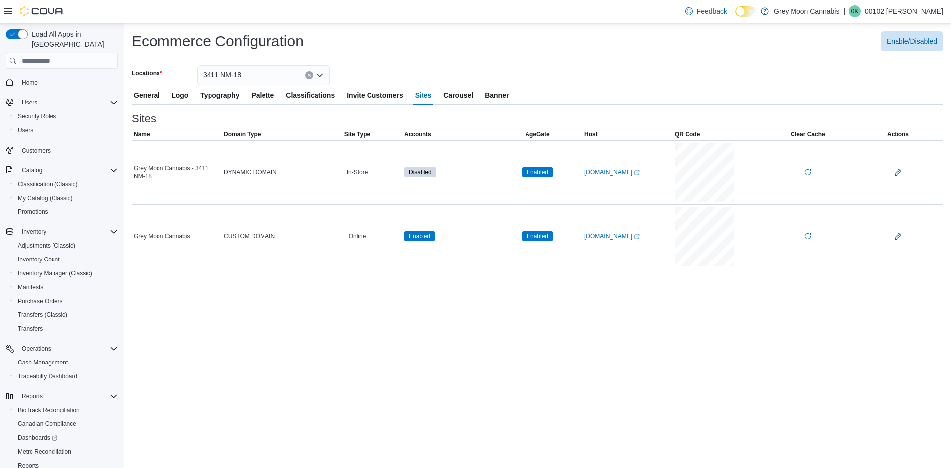
click at [446, 95] on span "Carousel" at bounding box center [458, 95] width 30 height 20
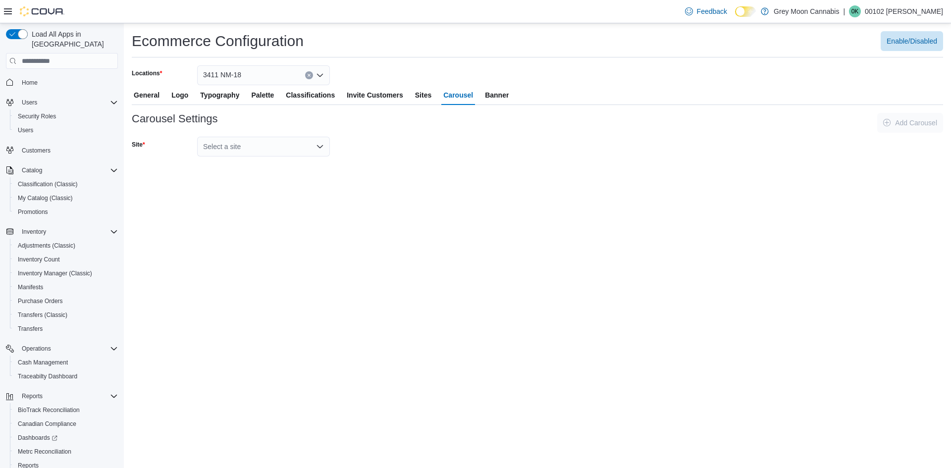
click at [238, 148] on div "Select a site" at bounding box center [263, 147] width 133 height 20
click at [251, 175] on span "Grey Moon Cannabis" at bounding box center [269, 178] width 109 height 10
click at [494, 97] on span "Banner" at bounding box center [497, 95] width 24 height 20
click at [287, 121] on div "Select a site" at bounding box center [263, 123] width 133 height 20
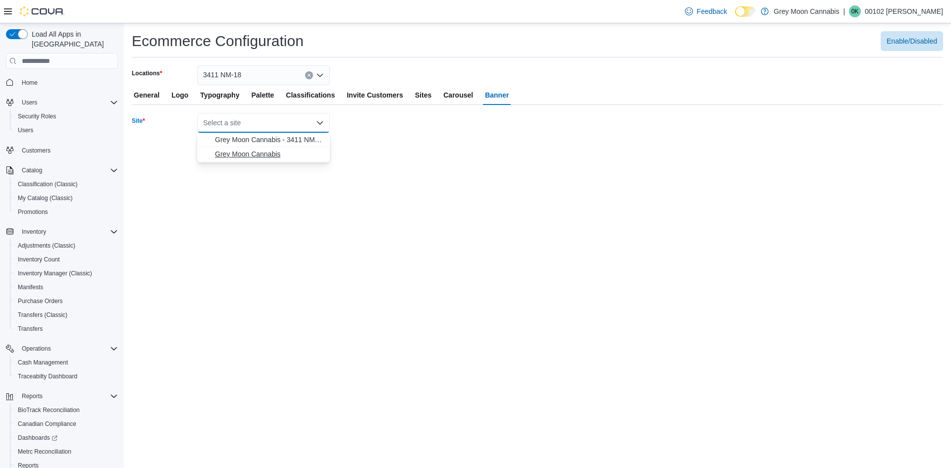
click at [273, 153] on span "Grey Moon Cannabis" at bounding box center [269, 154] width 109 height 10
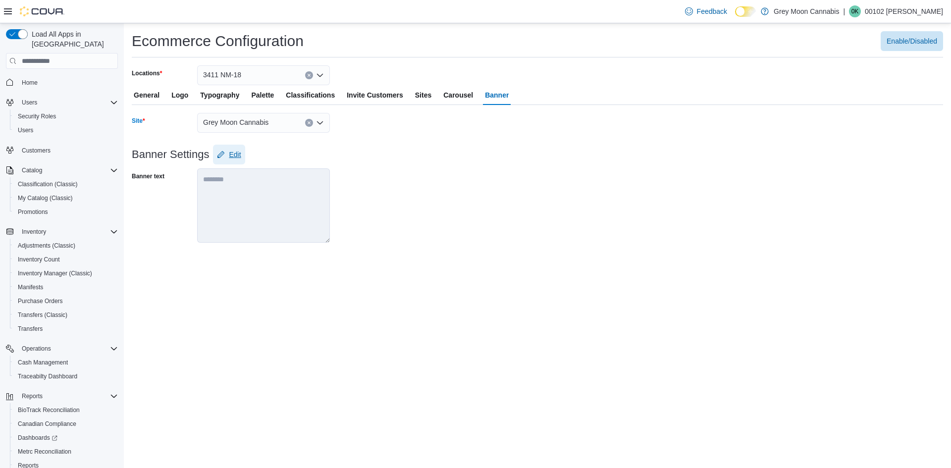
click at [222, 154] on icon "button" at bounding box center [220, 154] width 7 height 7
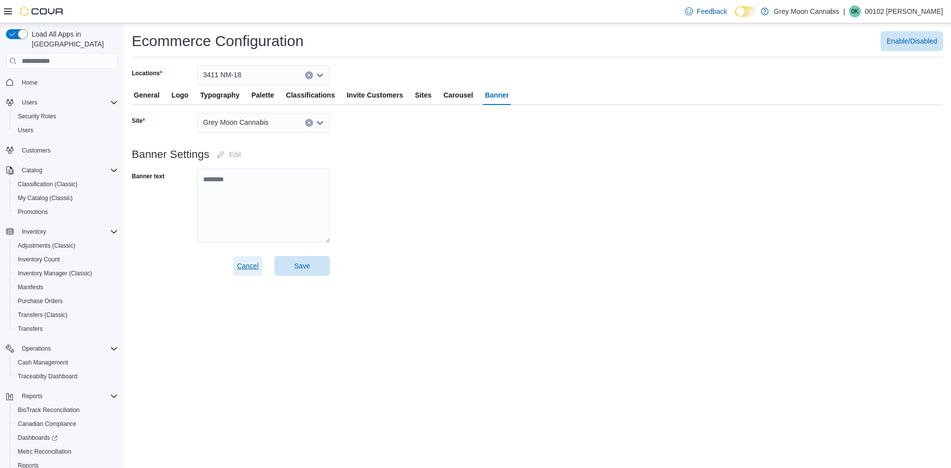
click at [248, 268] on span "Cancel" at bounding box center [248, 266] width 22 height 10
